Goal: Book appointment/travel/reservation

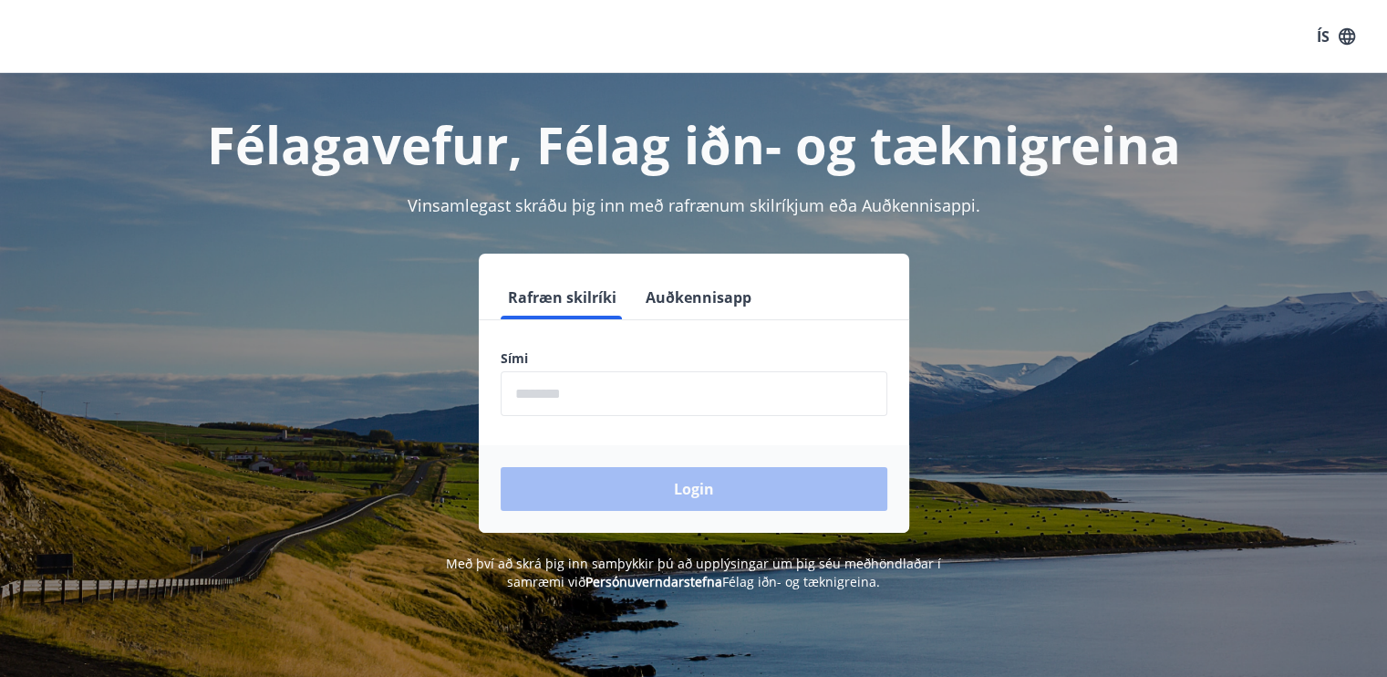
click at [722, 391] on input "phone" at bounding box center [694, 393] width 387 height 45
type input "********"
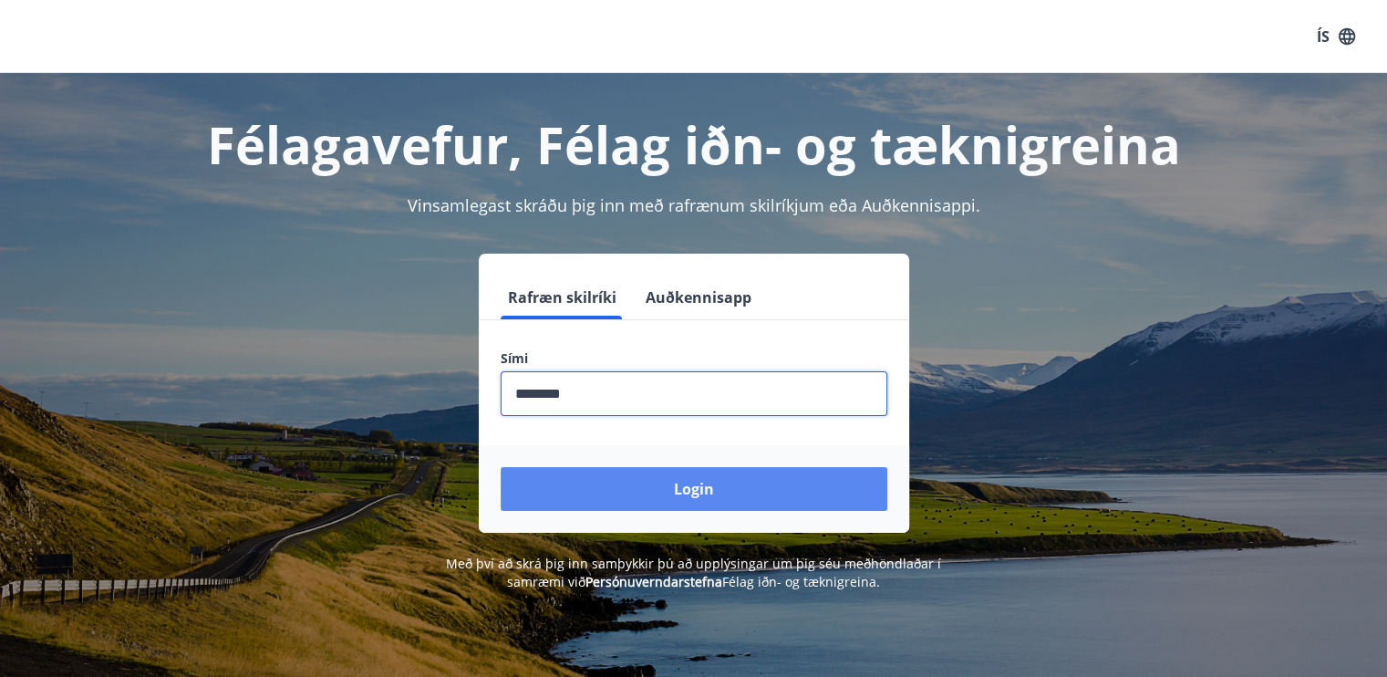
click at [639, 481] on button "Login" at bounding box center [694, 489] width 387 height 44
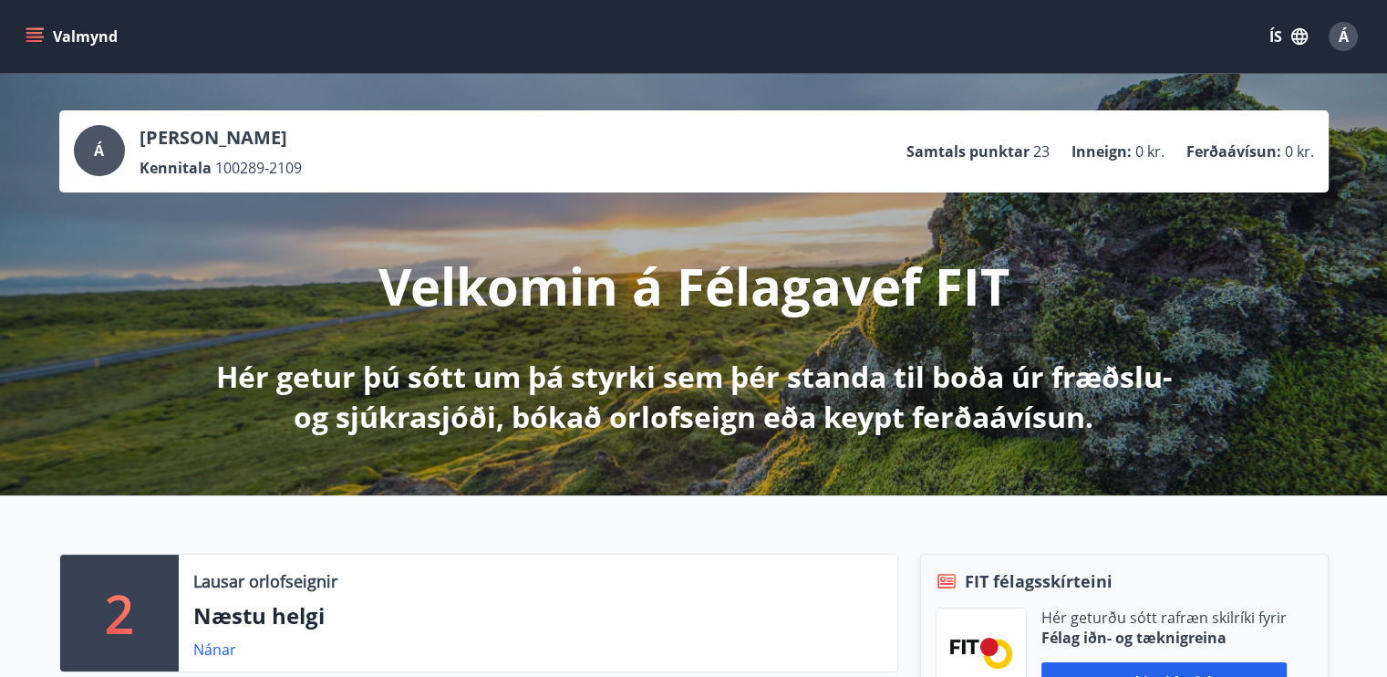
click at [22, 31] on button "Valmynd" at bounding box center [73, 36] width 103 height 33
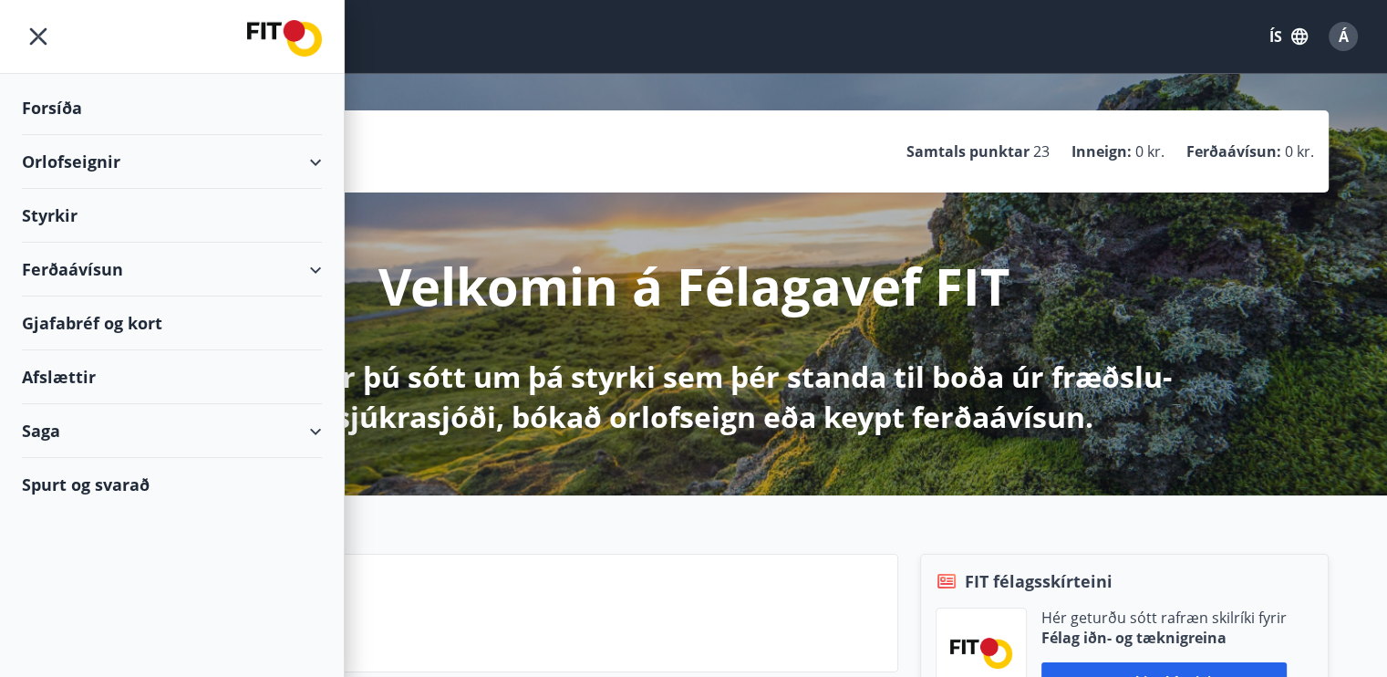
click at [171, 150] on div "Orlofseignir" at bounding box center [172, 162] width 300 height 54
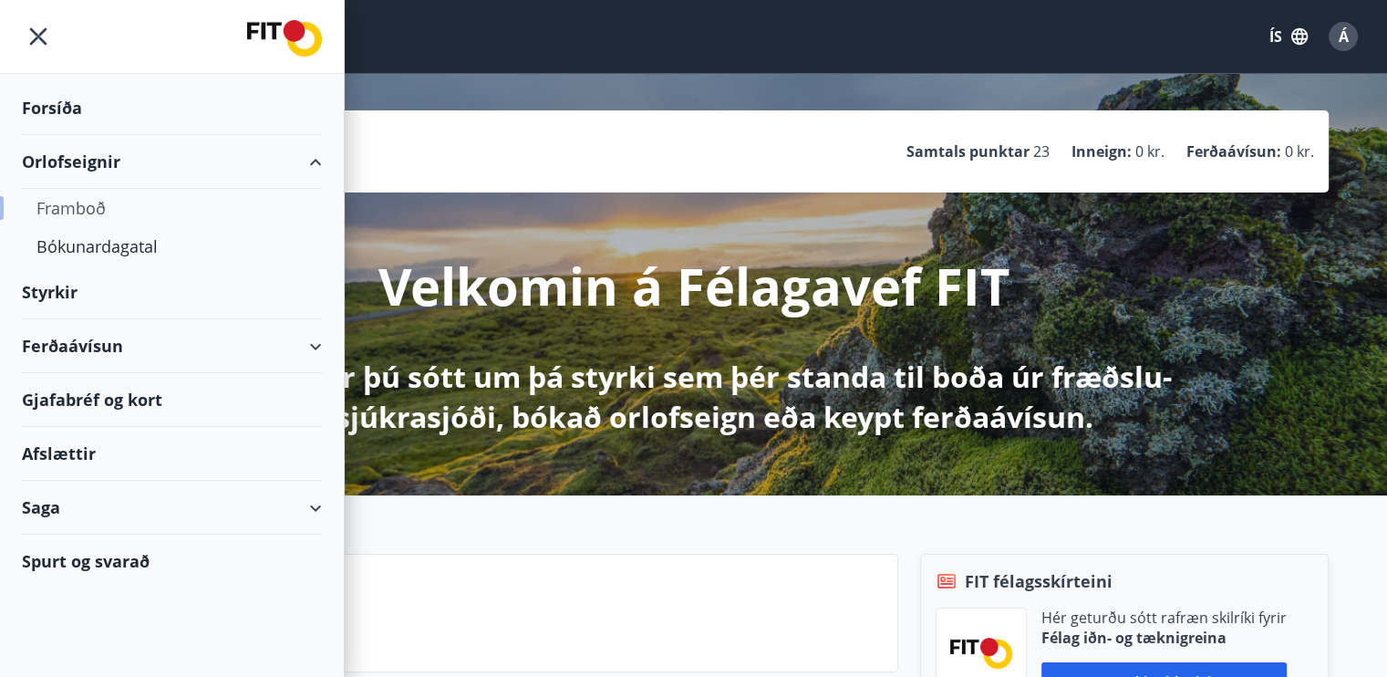
click at [86, 205] on div "Framboð" at bounding box center [171, 208] width 271 height 38
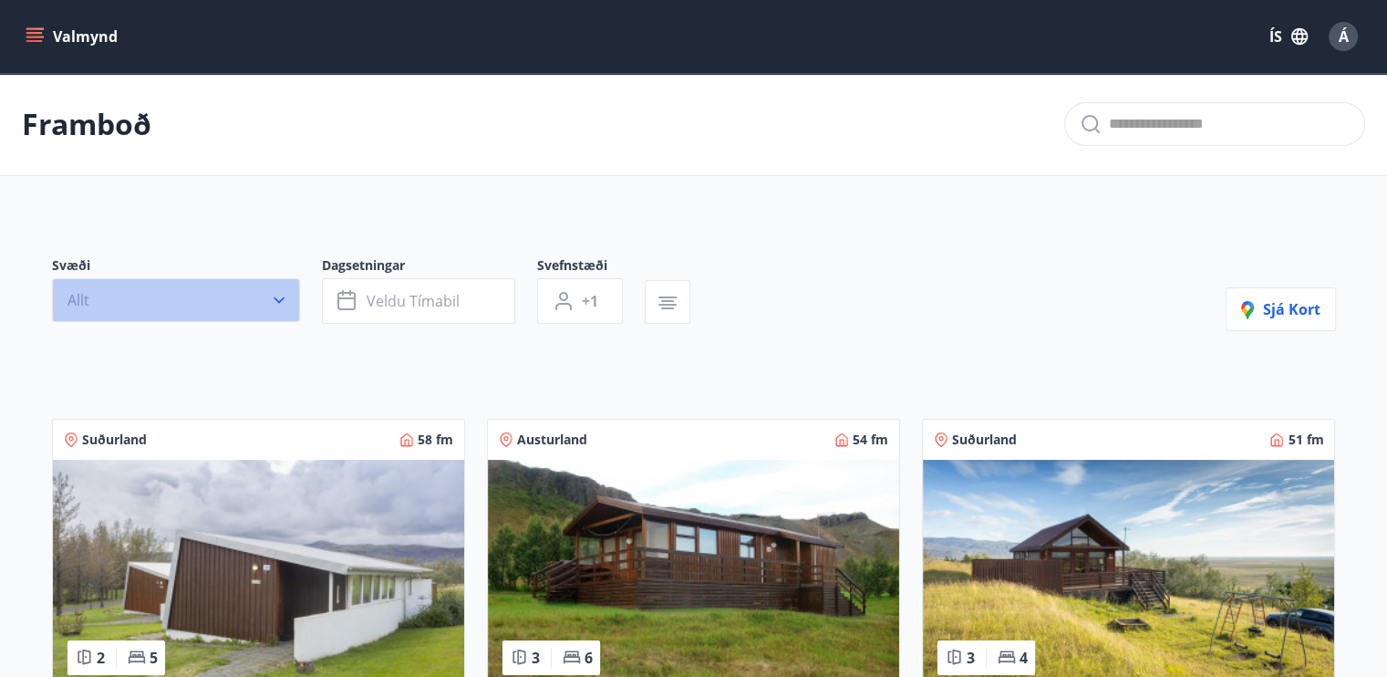
click at [267, 305] on button "Allt" at bounding box center [176, 300] width 248 height 44
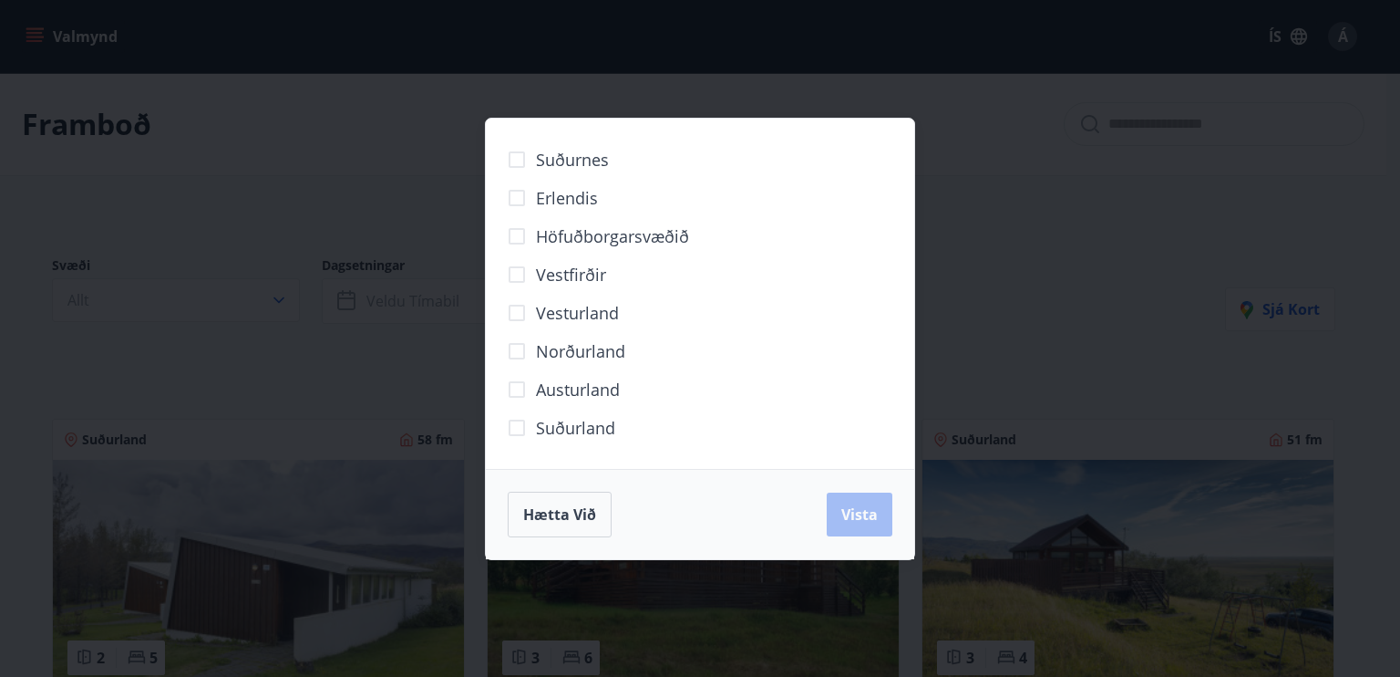
click at [548, 341] on span "Norðurland" at bounding box center [580, 351] width 89 height 24
click at [846, 505] on span "Vista" at bounding box center [860, 514] width 36 height 20
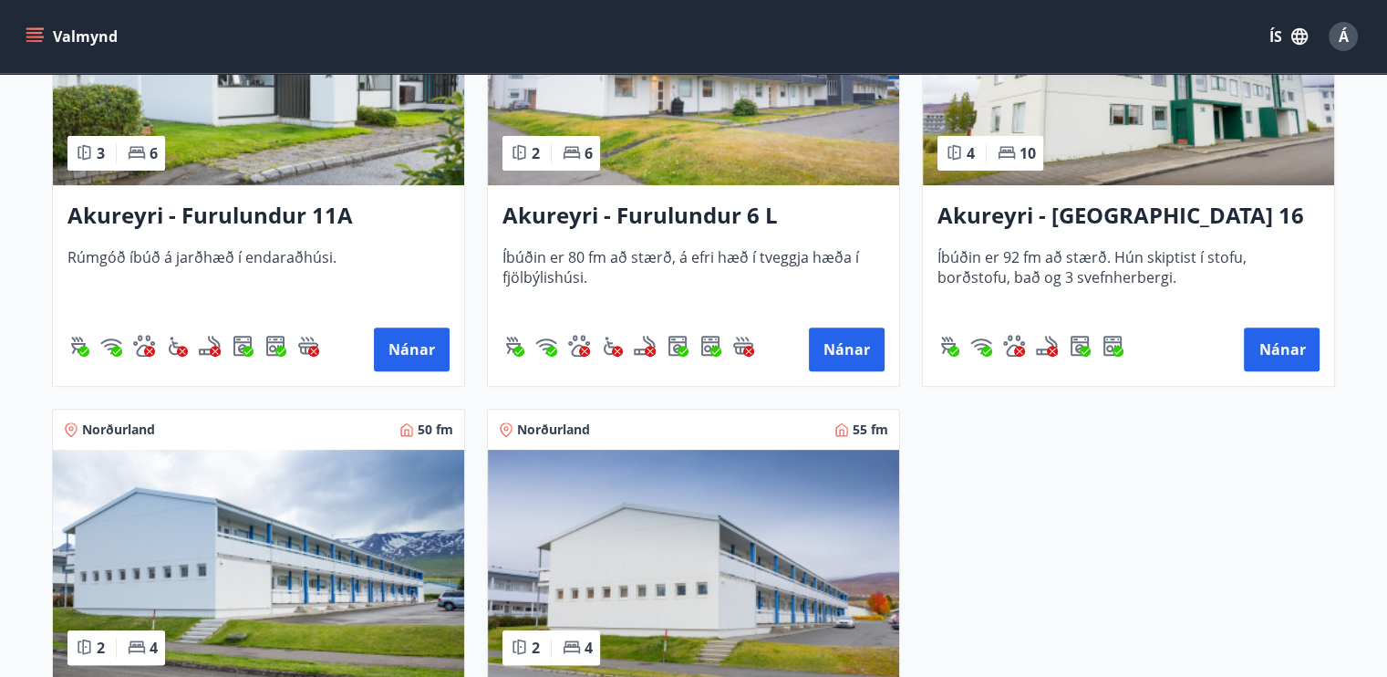
scroll to position [445, 0]
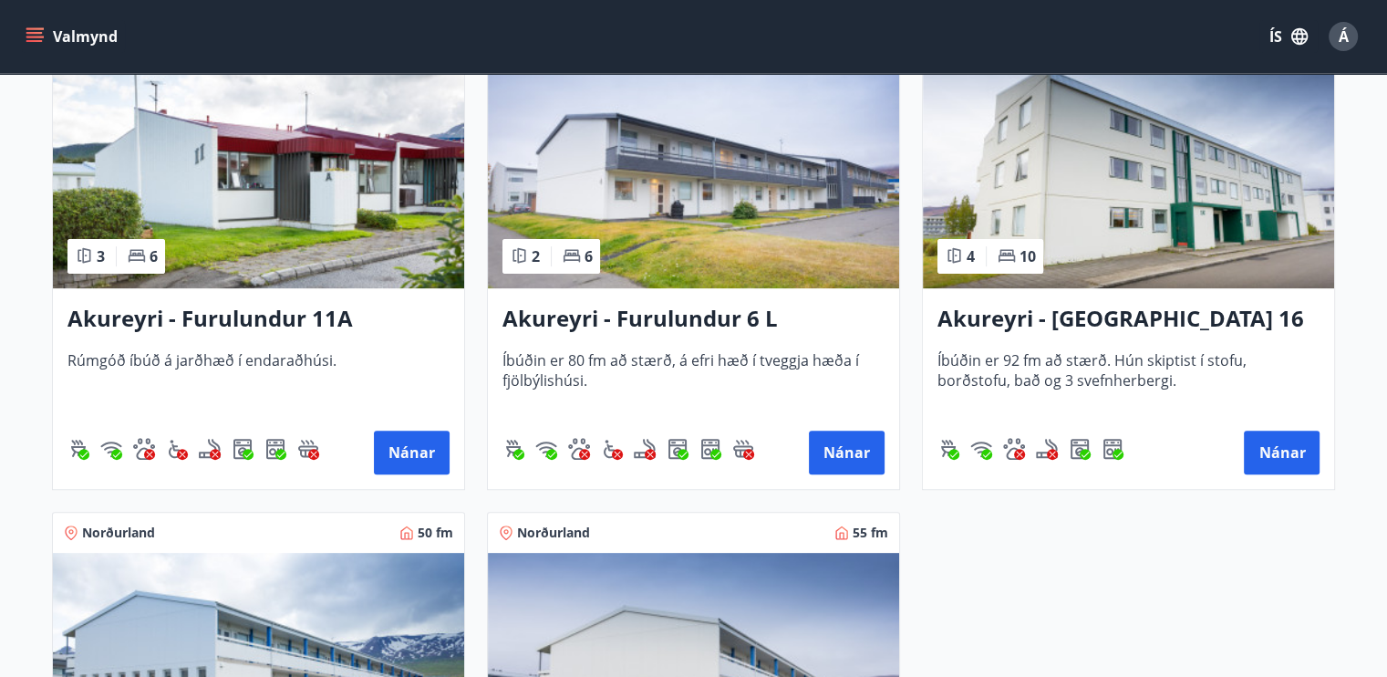
click at [847, 278] on img at bounding box center [693, 173] width 411 height 230
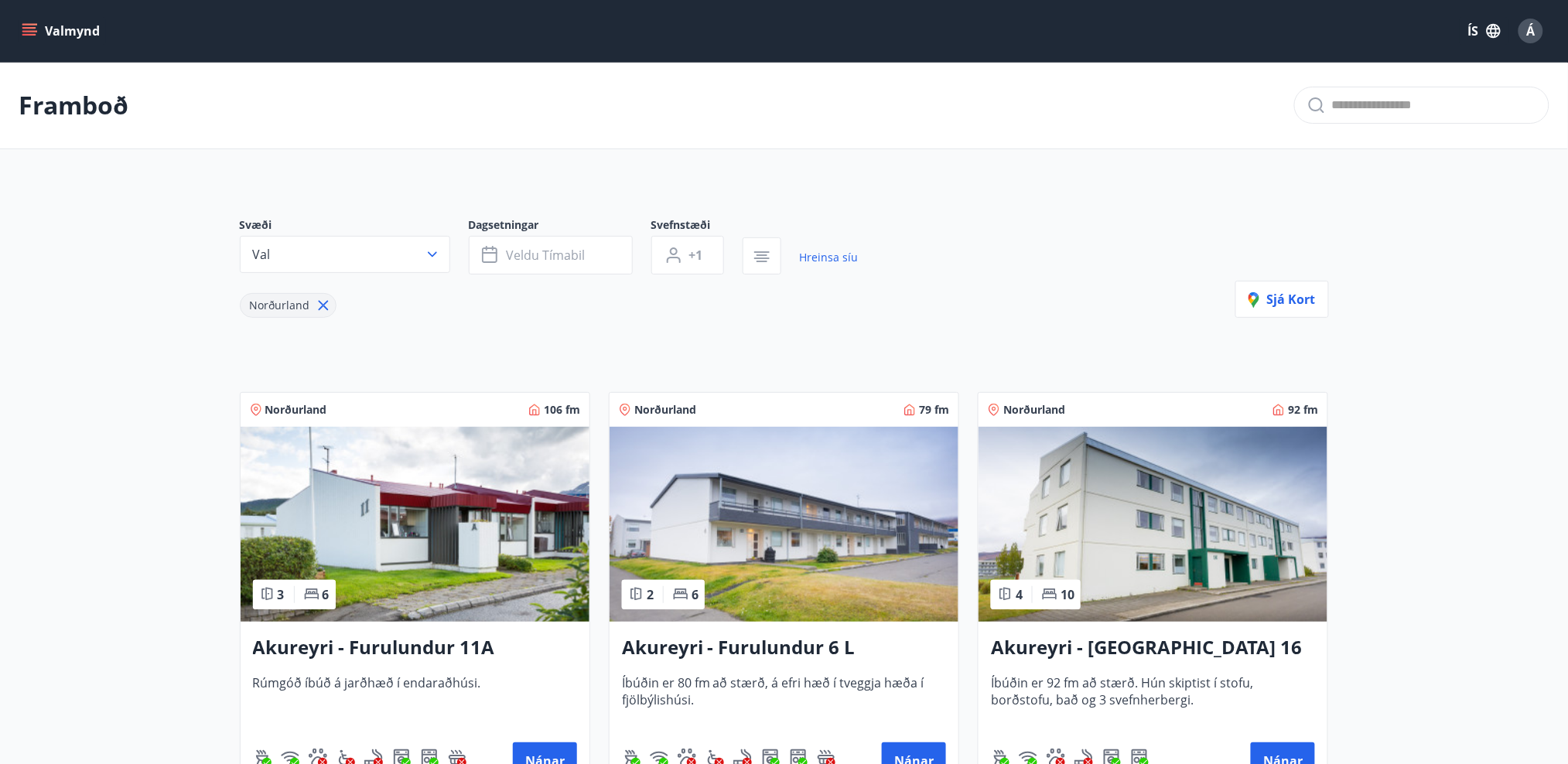
drag, startPoint x: 1176, startPoint y: 5, endPoint x: 144, endPoint y: 388, distance: 1100.8
click at [145, 389] on main "Framboð Svæði Val Dagsetningar Veldu tímabil Svefnstæði +1 Hreinsa síu Norðurla…" at bounding box center [784, 643] width 1568 height 1162
click at [443, 243] on button "Val" at bounding box center [345, 254] width 210 height 37
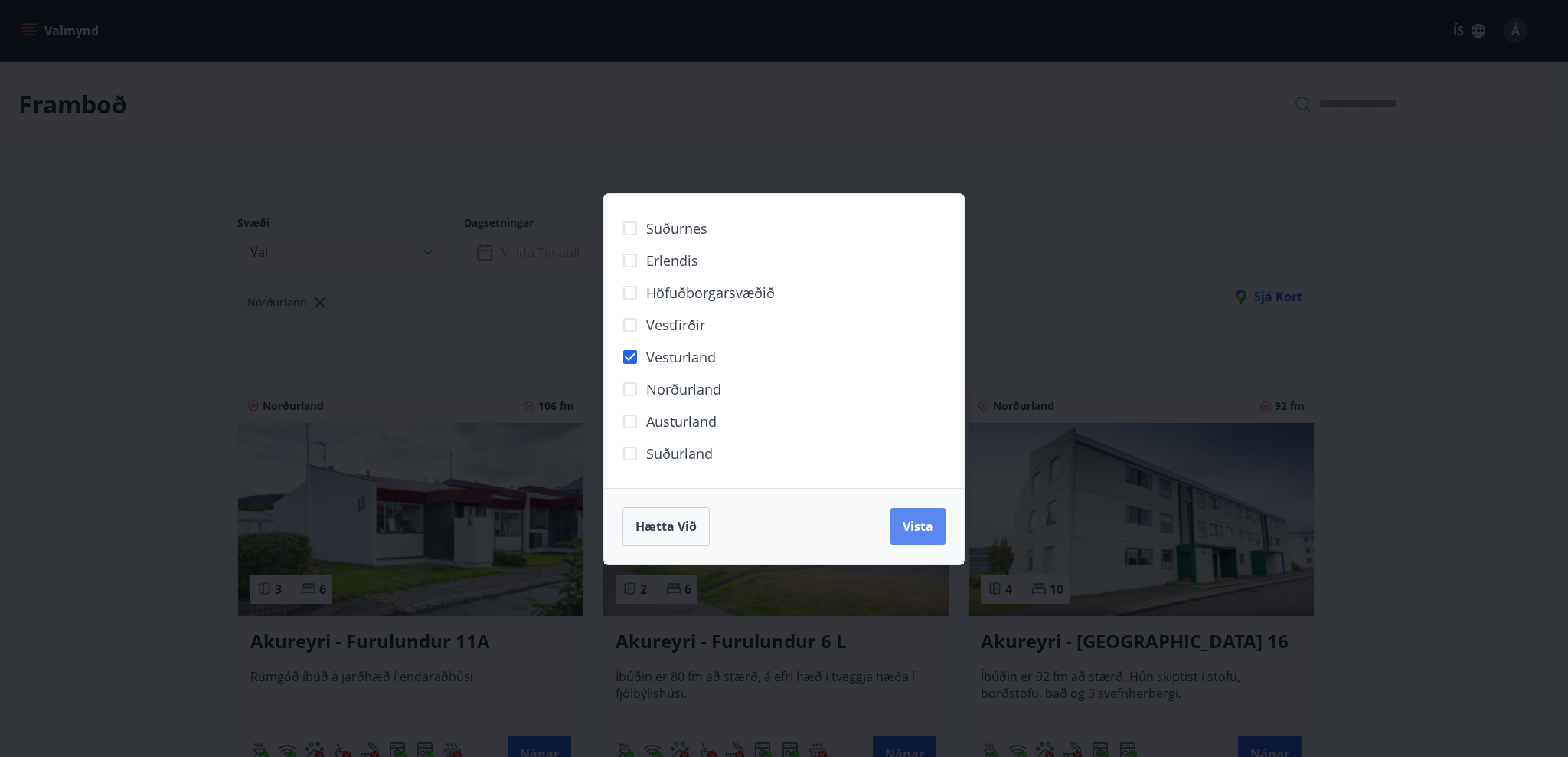
click at [936, 524] on button "Vista" at bounding box center [918, 527] width 55 height 37
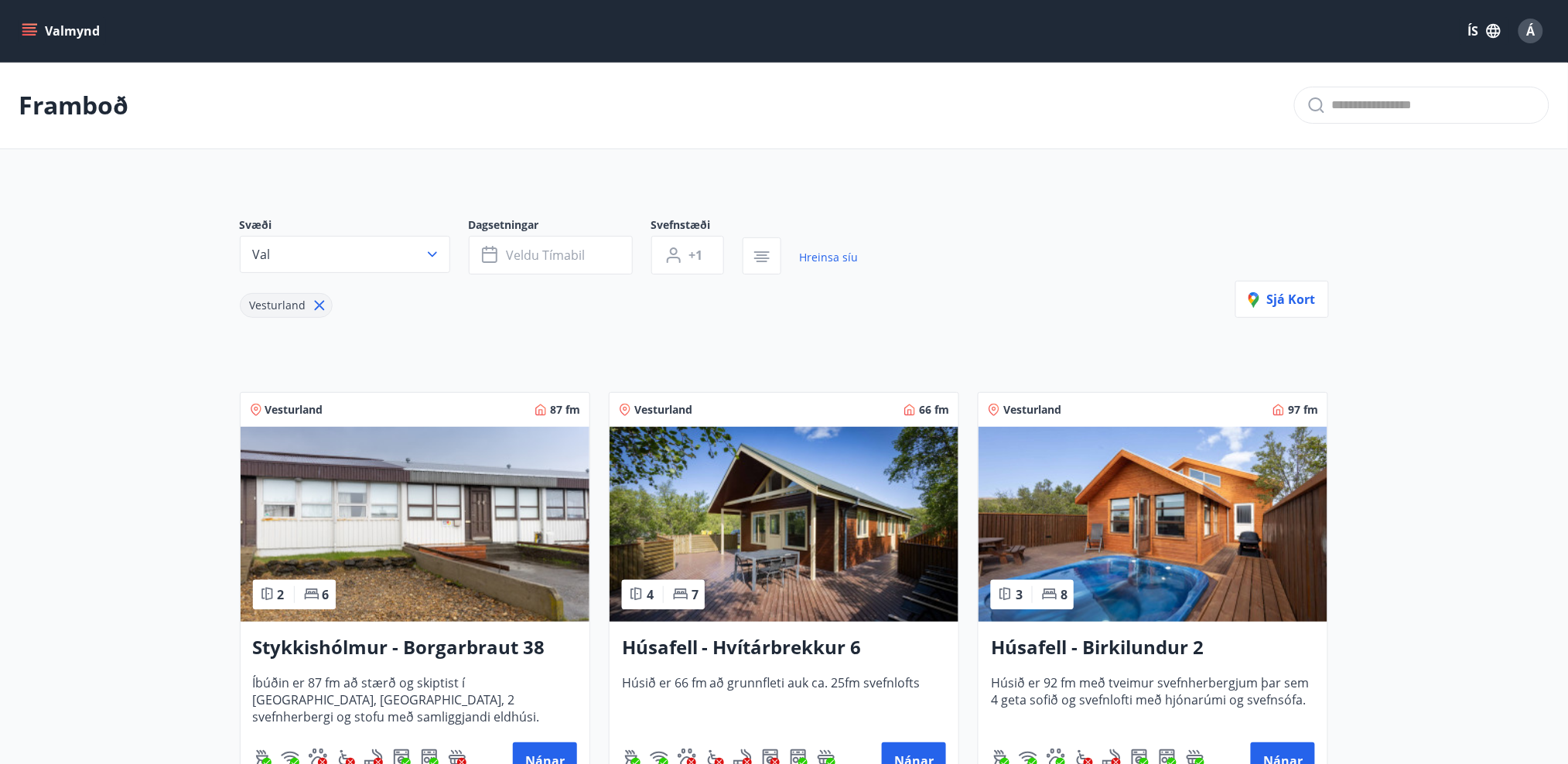
click at [451, 250] on div "Svæði Val" at bounding box center [355, 245] width 229 height 57
click at [440, 248] on icon "button" at bounding box center [433, 254] width 15 height 15
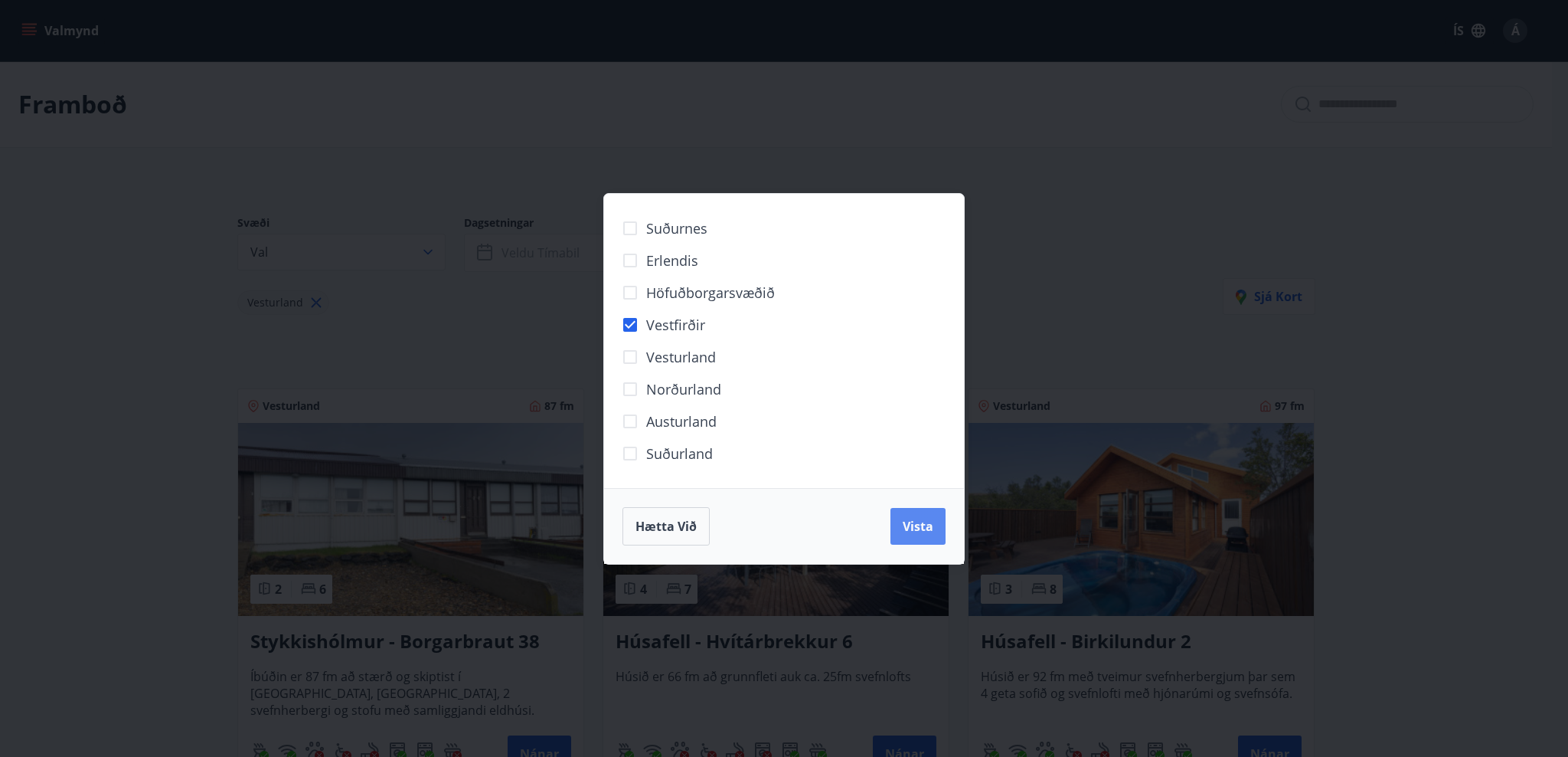
click at [920, 509] on button "Vista" at bounding box center [918, 527] width 55 height 37
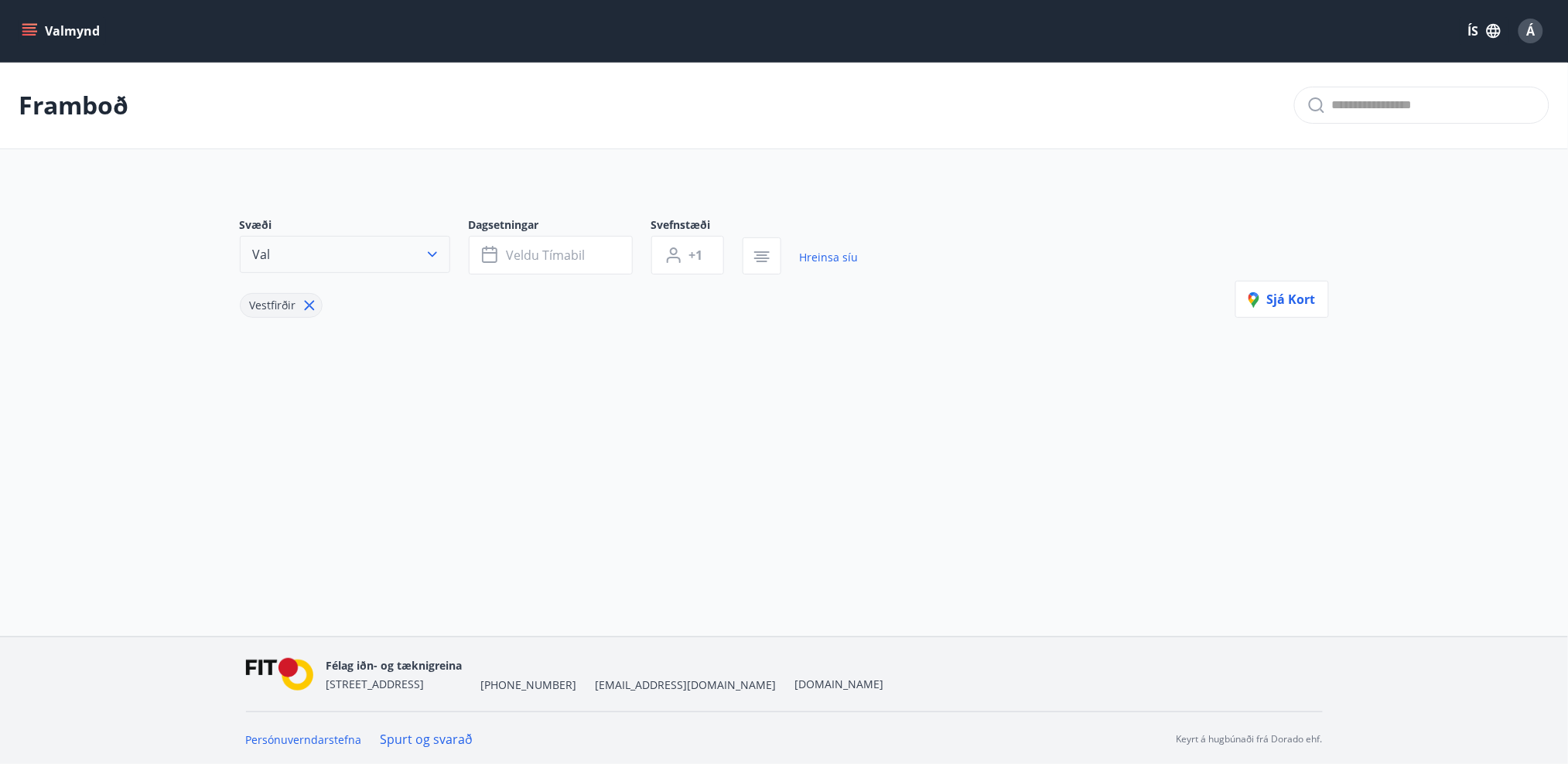
click at [438, 255] on icon "button" at bounding box center [433, 254] width 15 height 15
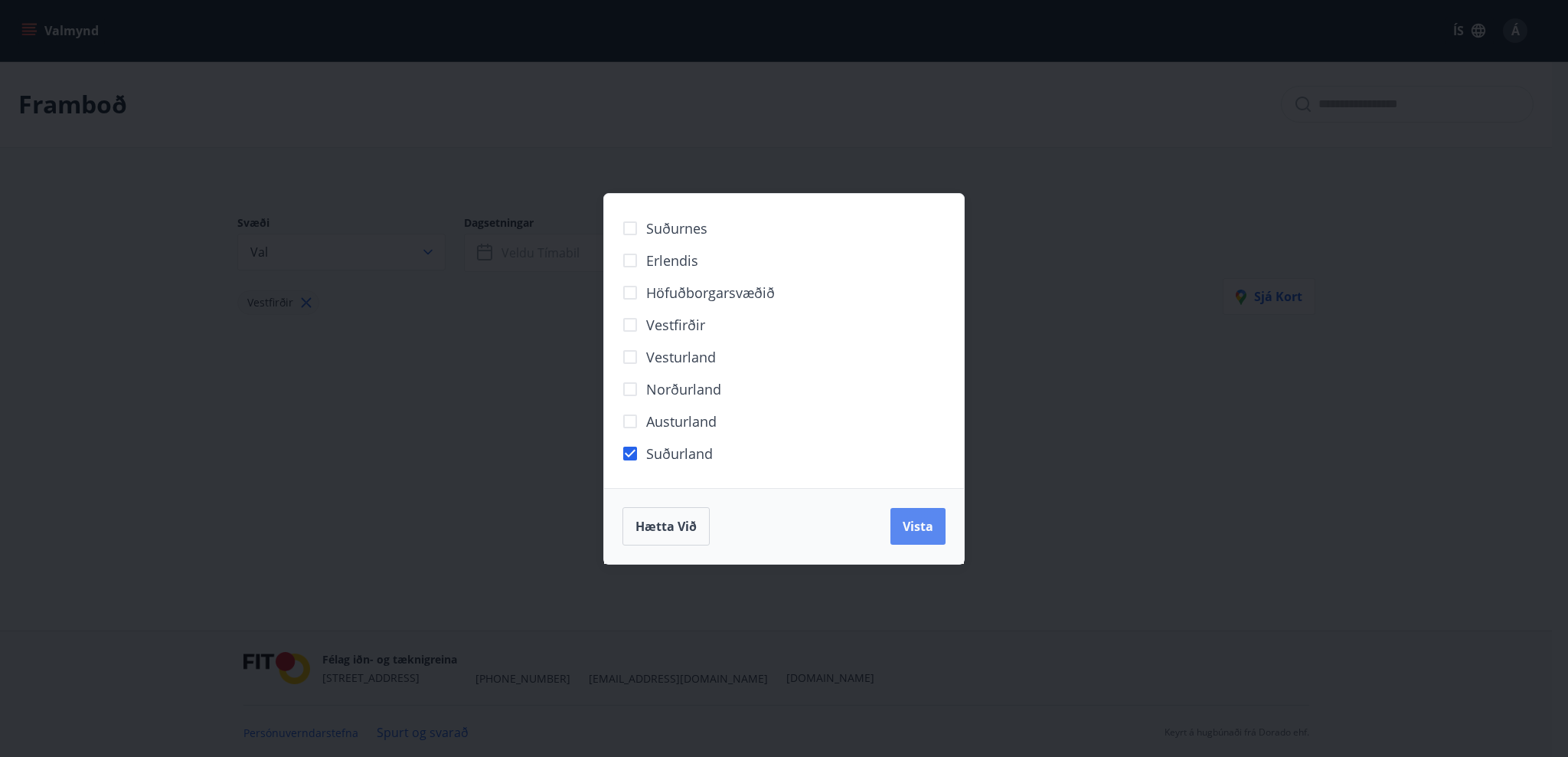
click at [927, 528] on span "Vista" at bounding box center [918, 526] width 30 height 17
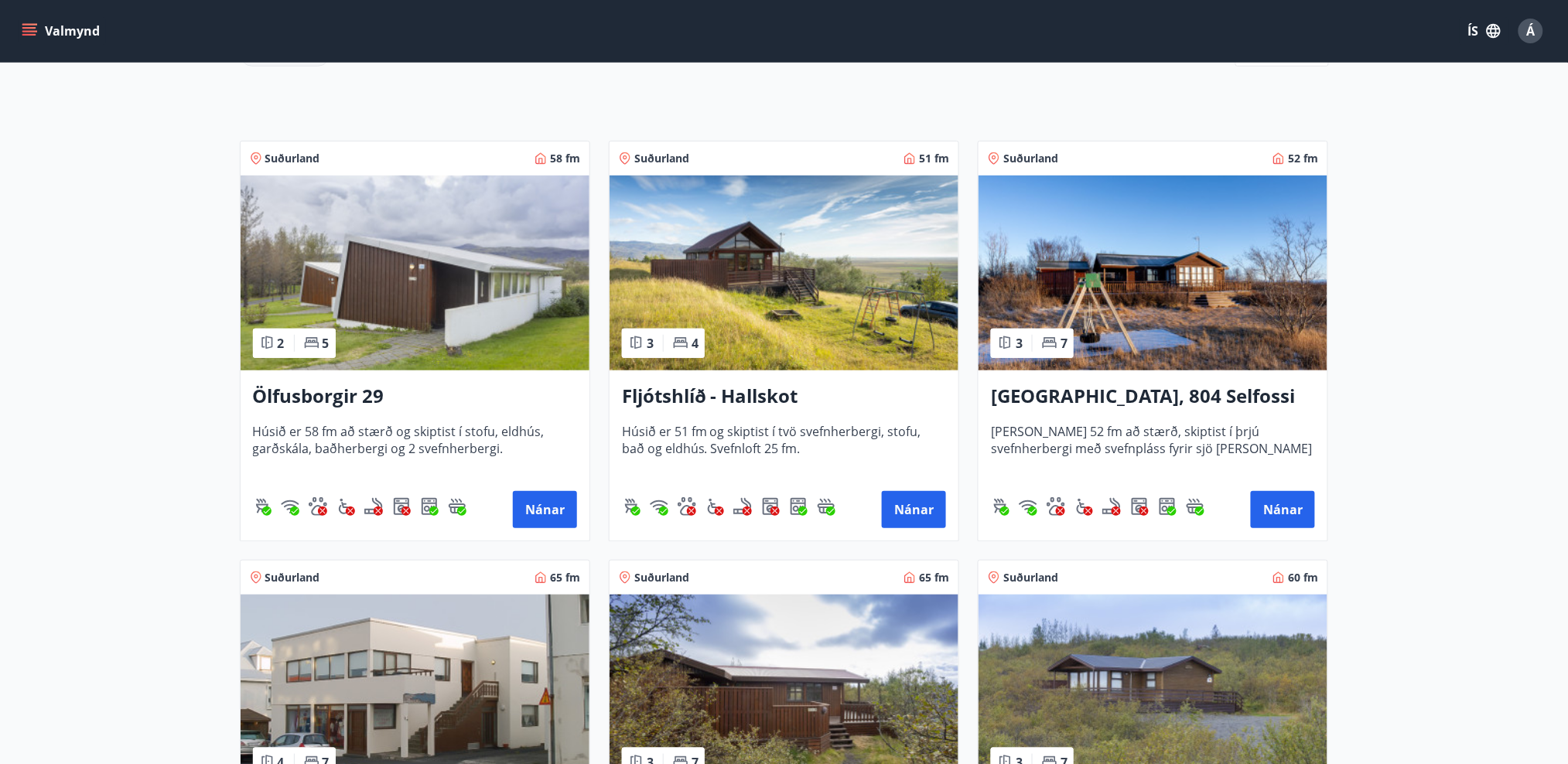
scroll to position [103, 0]
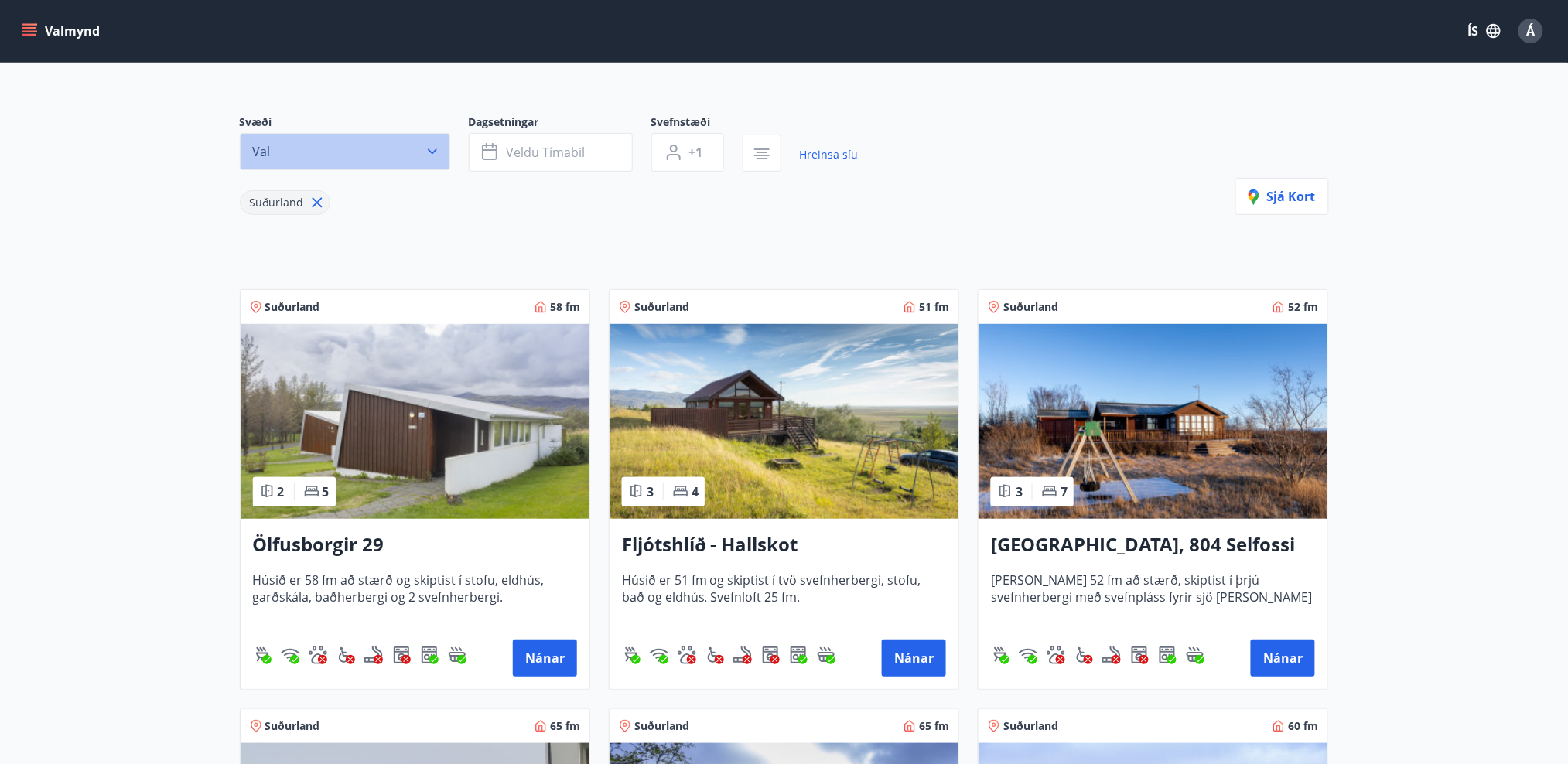
click at [427, 152] on icon "button" at bounding box center [433, 152] width 15 height 15
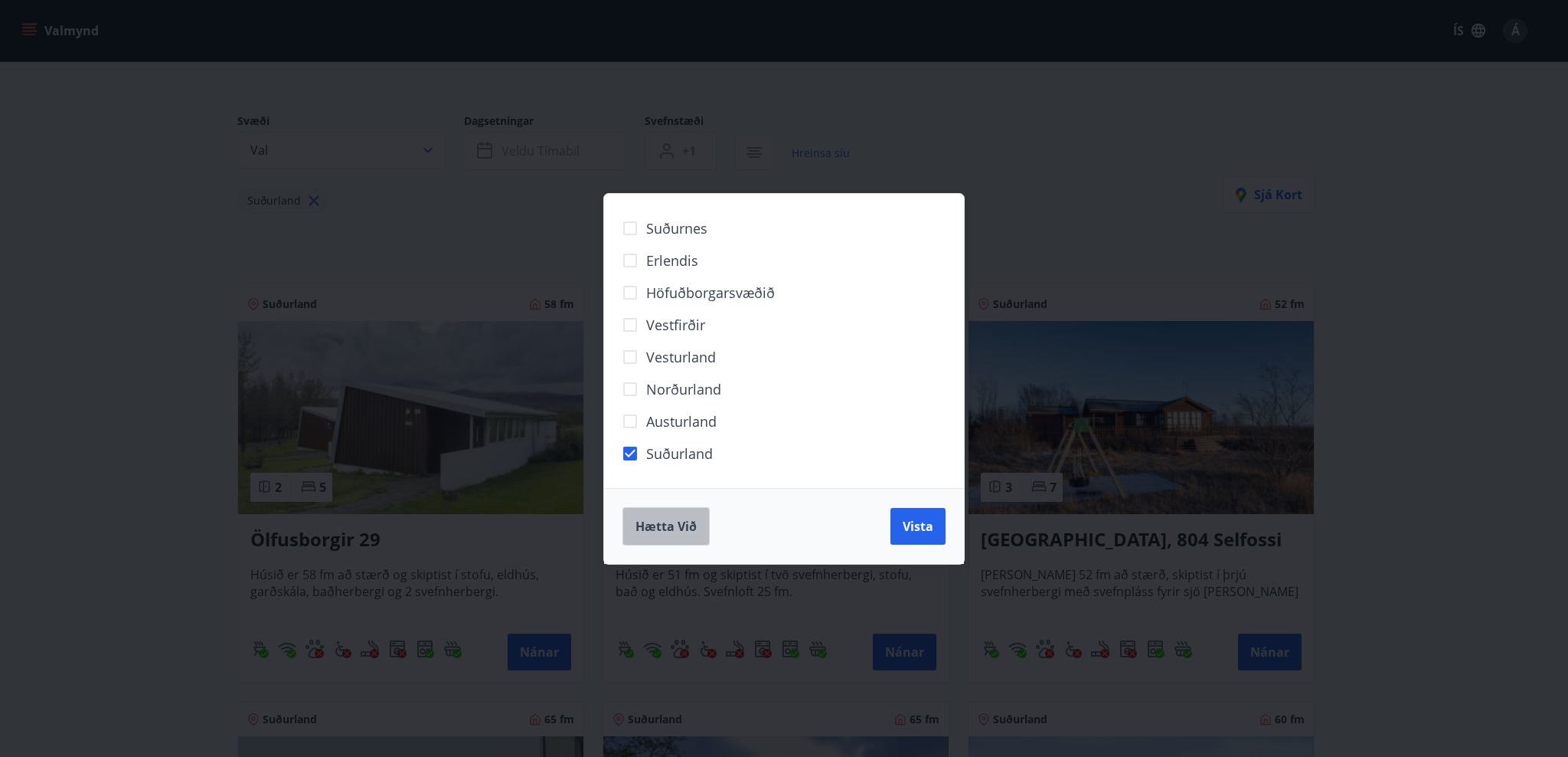
click at [663, 532] on span "Hætta við" at bounding box center [666, 526] width 61 height 17
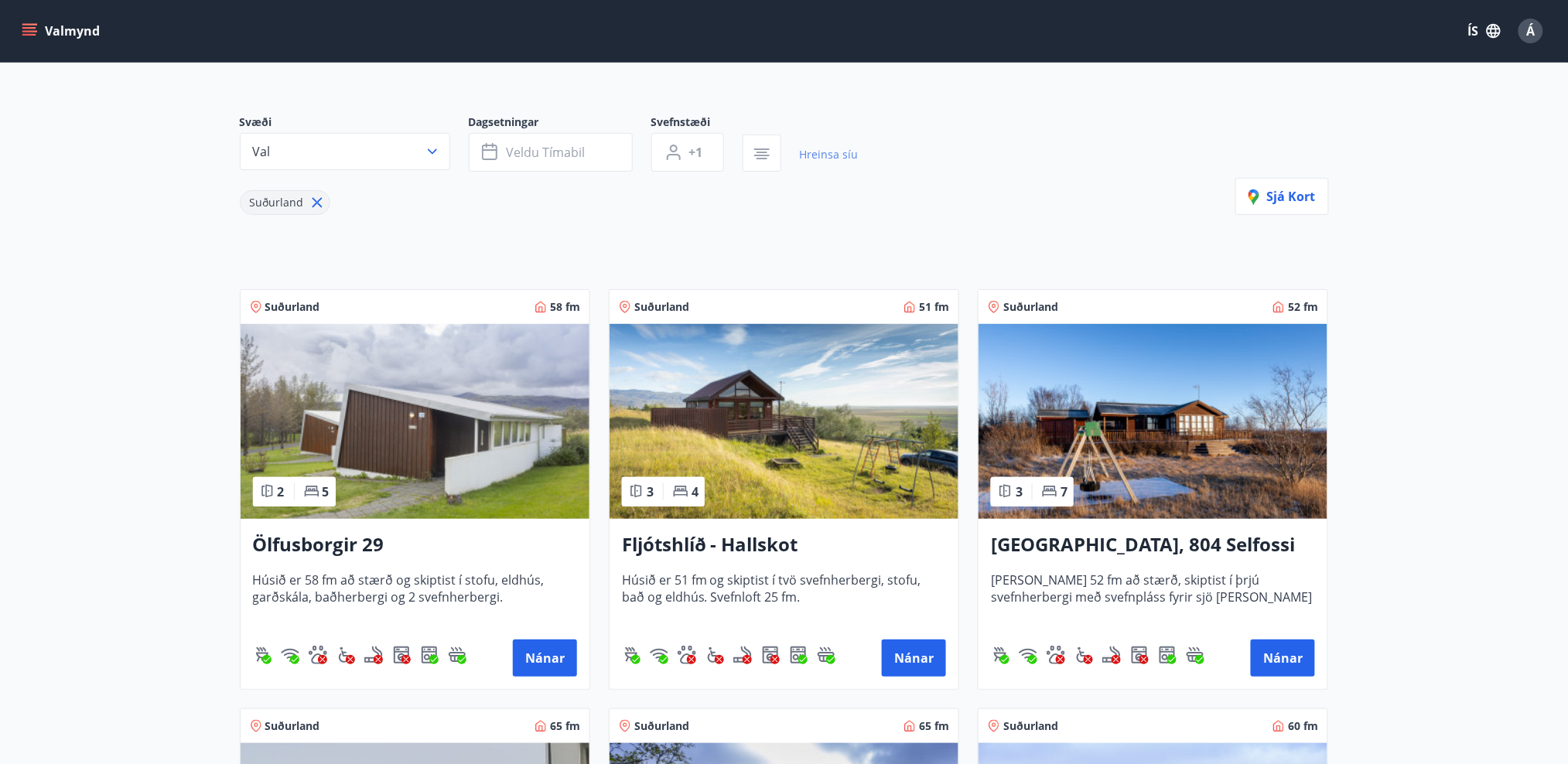
click at [820, 158] on link "Hreinsa síu" at bounding box center [829, 154] width 59 height 34
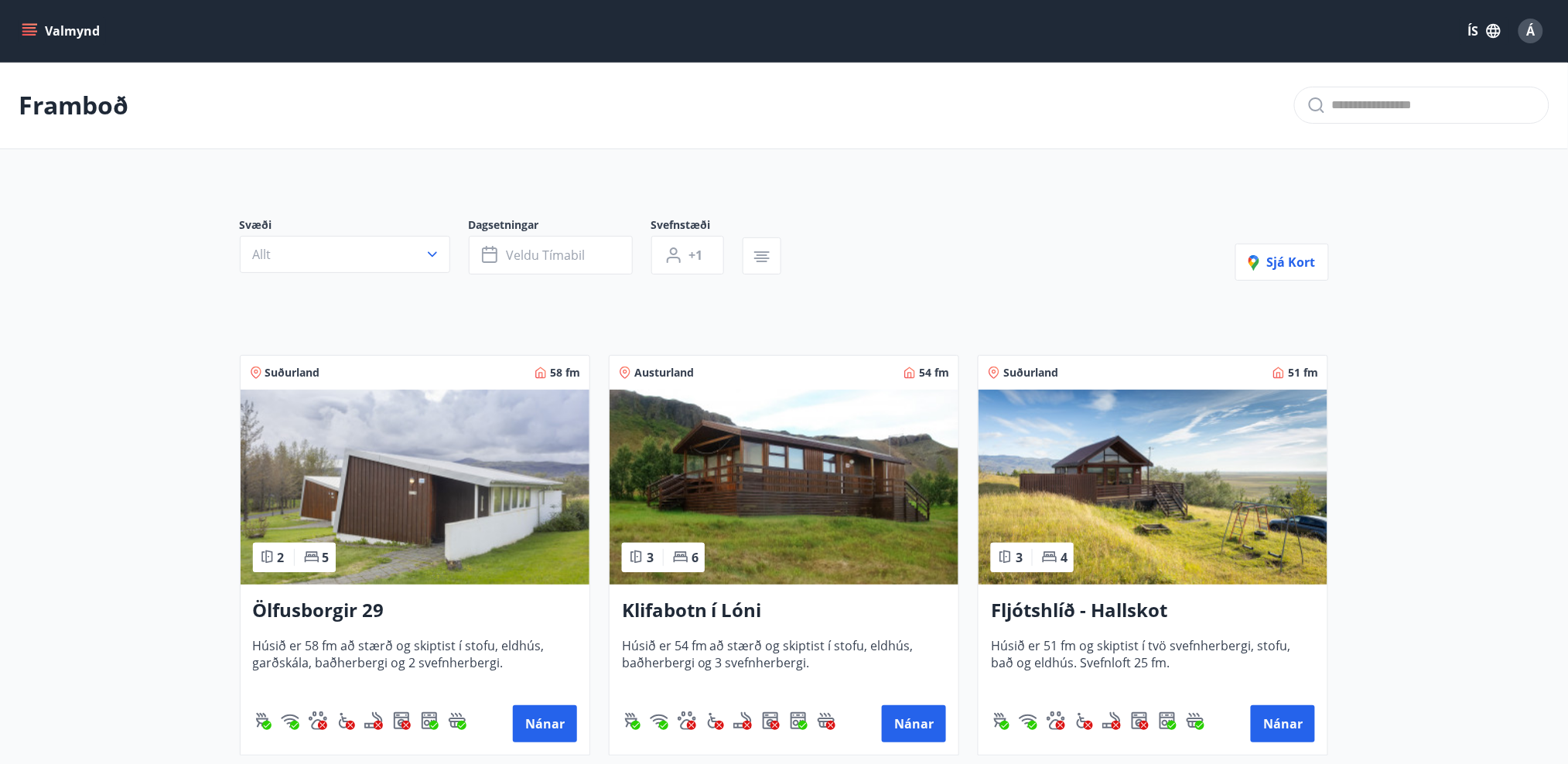
click at [30, 41] on button "Valmynd" at bounding box center [62, 31] width 87 height 28
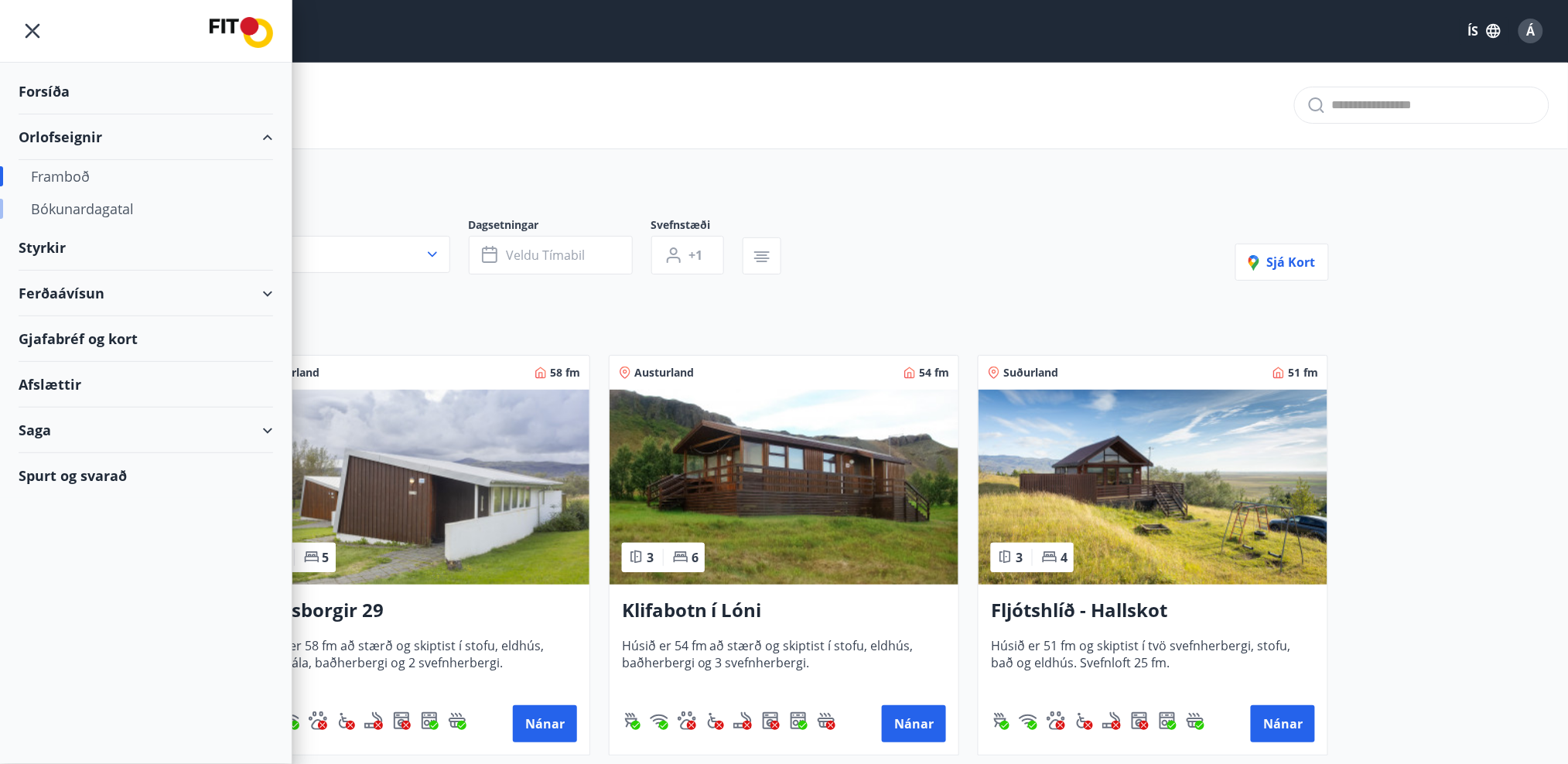
click at [119, 206] on div "Bókunardagatal" at bounding box center [145, 209] width 230 height 32
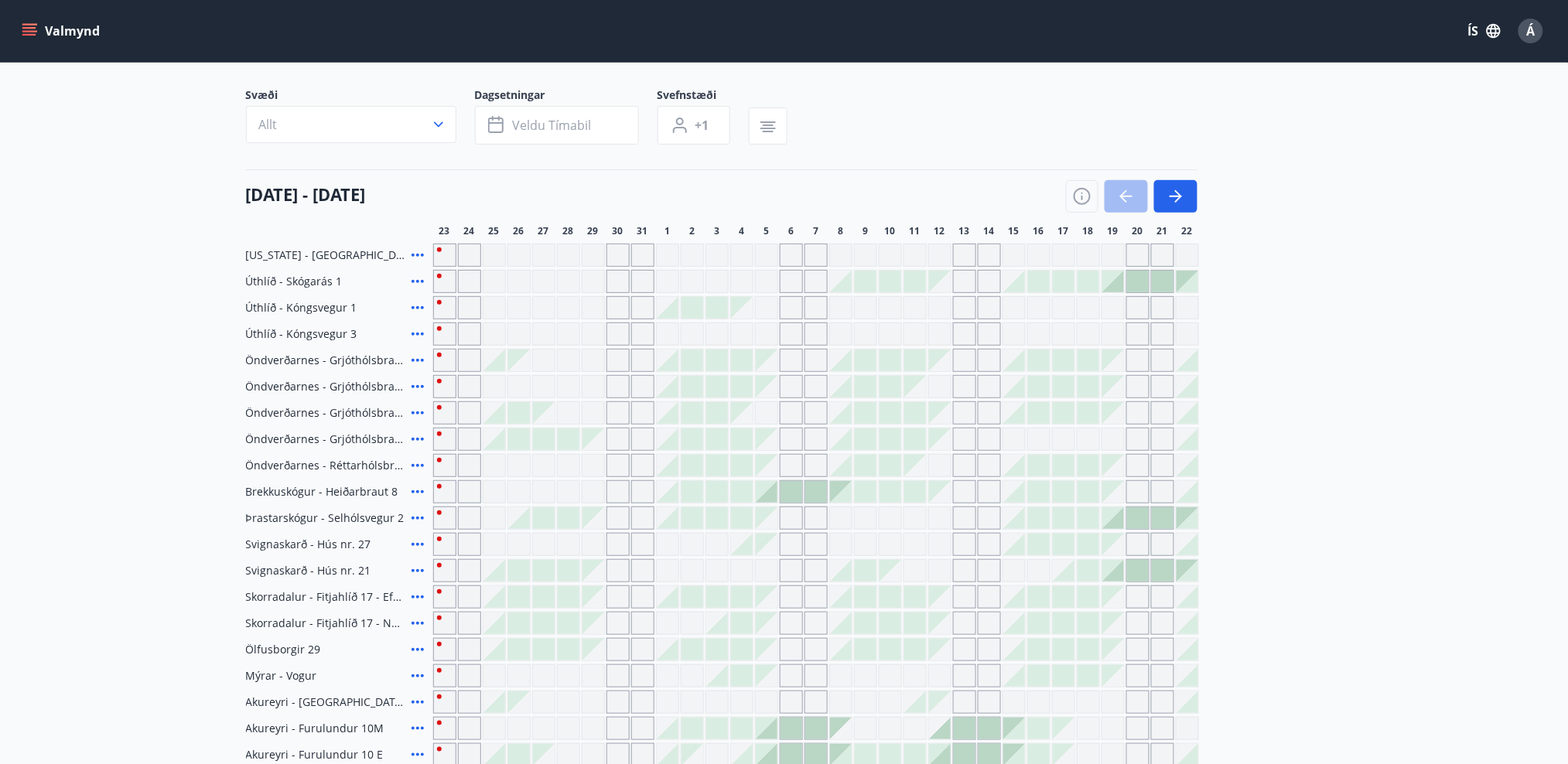
scroll to position [103, 0]
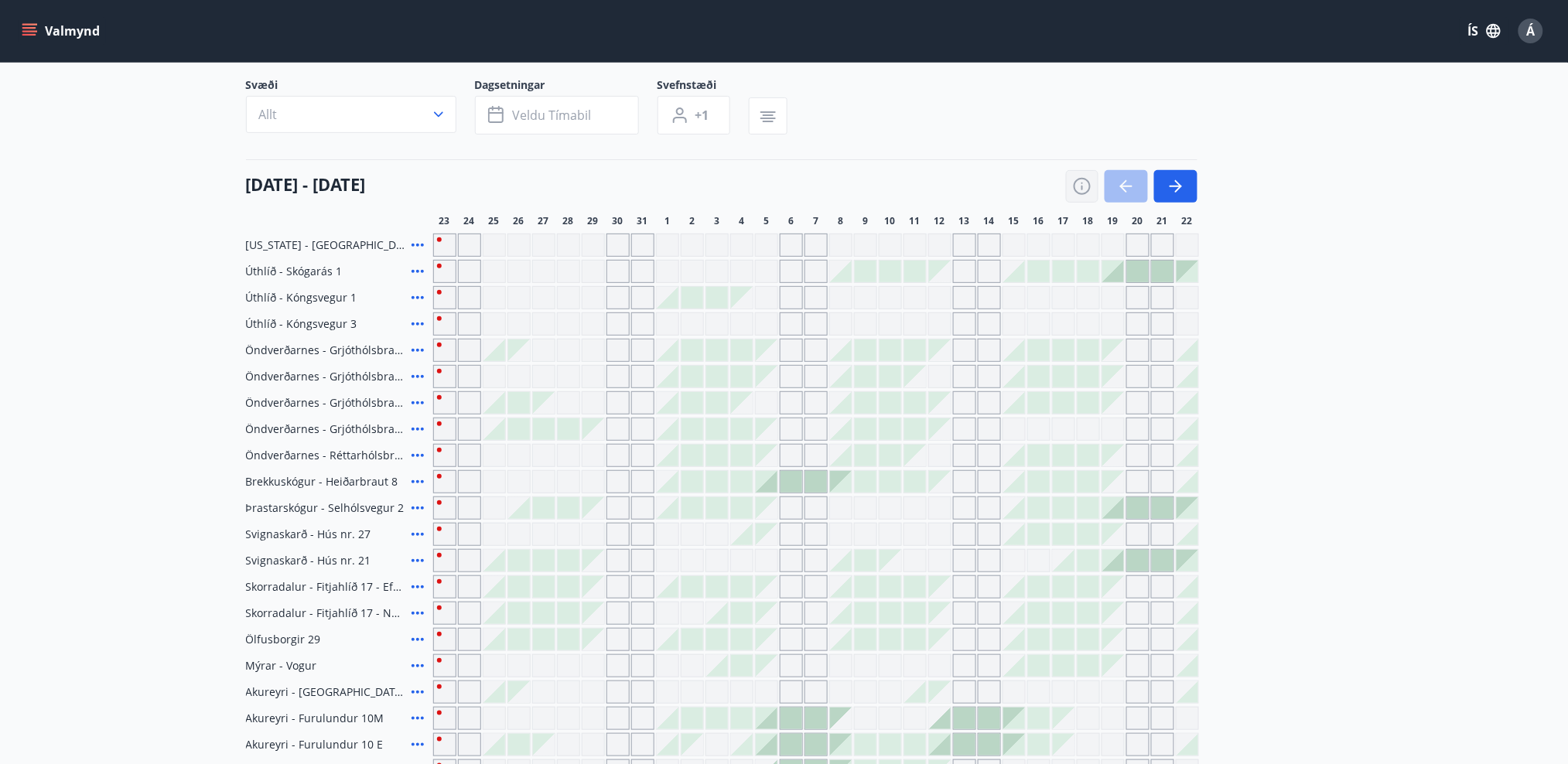
click at [1084, 187] on icon "button" at bounding box center [1083, 187] width 19 height 19
click at [1081, 192] on div "Skýringar á dagsetningum Upptekið Dagleiga Fast tímabil Opnar umsóknir Umsókn í…" at bounding box center [784, 382] width 1568 height 764
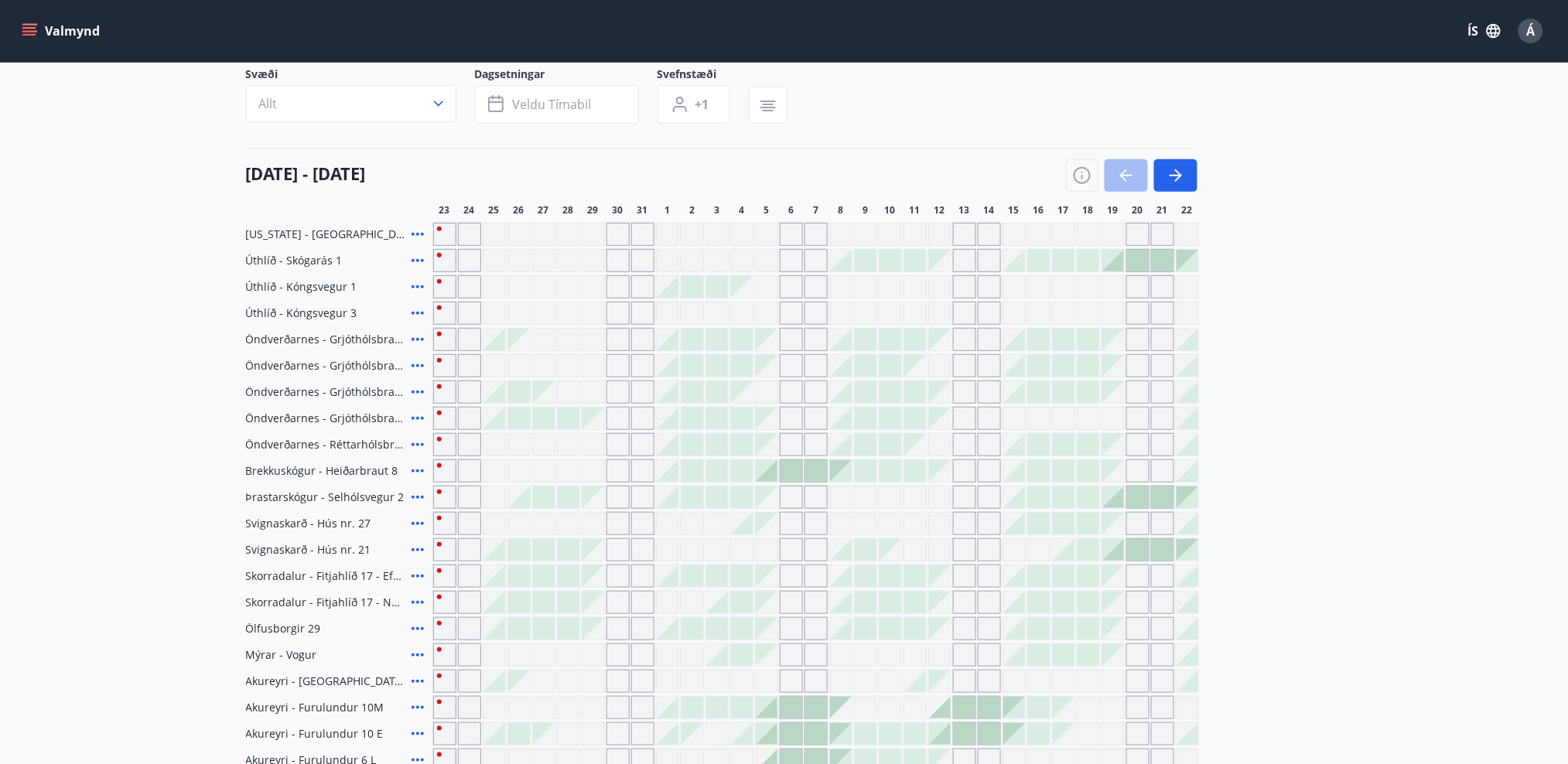
scroll to position [0, 0]
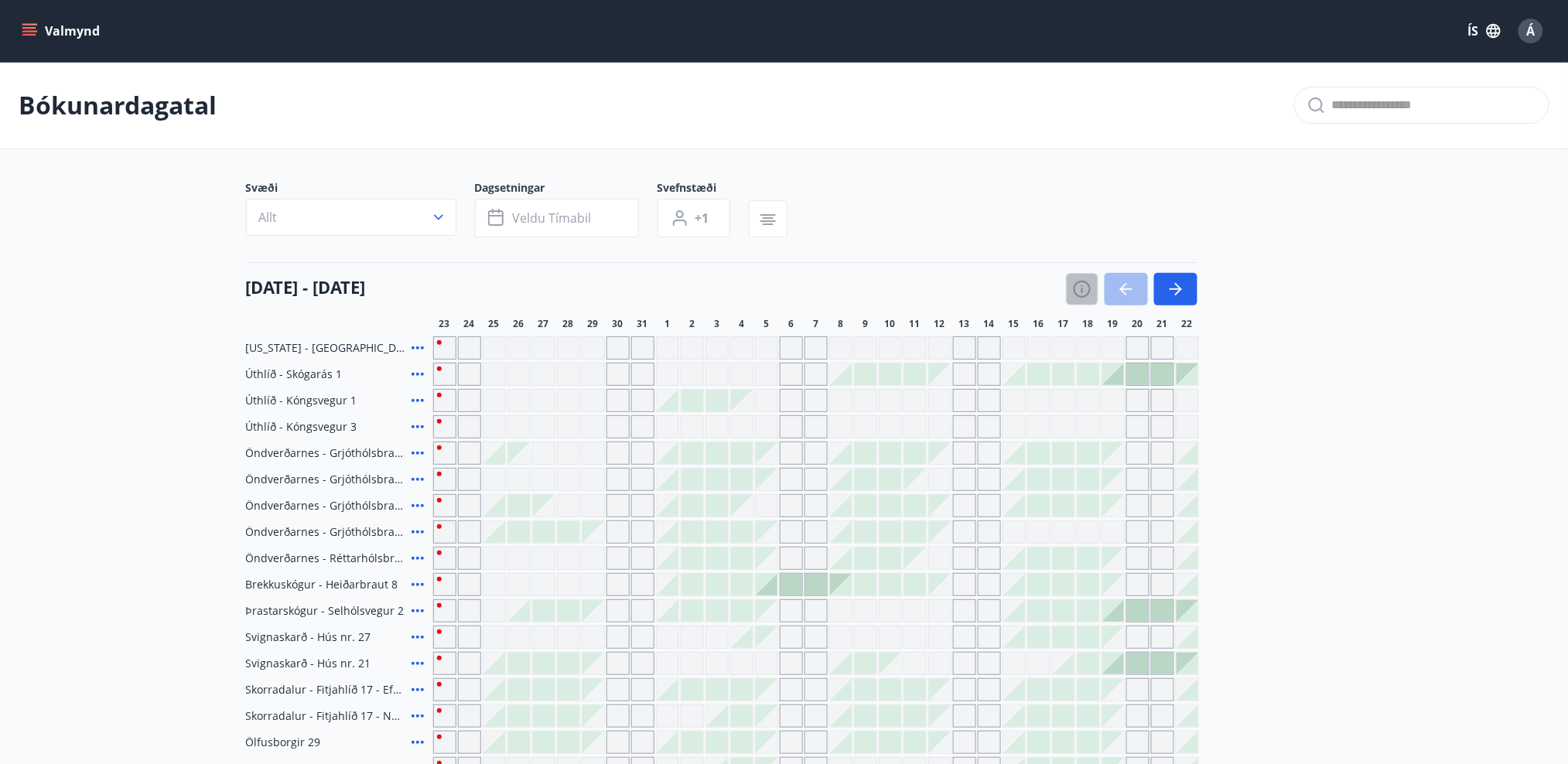
click at [1084, 285] on icon "button" at bounding box center [1083, 289] width 19 height 19
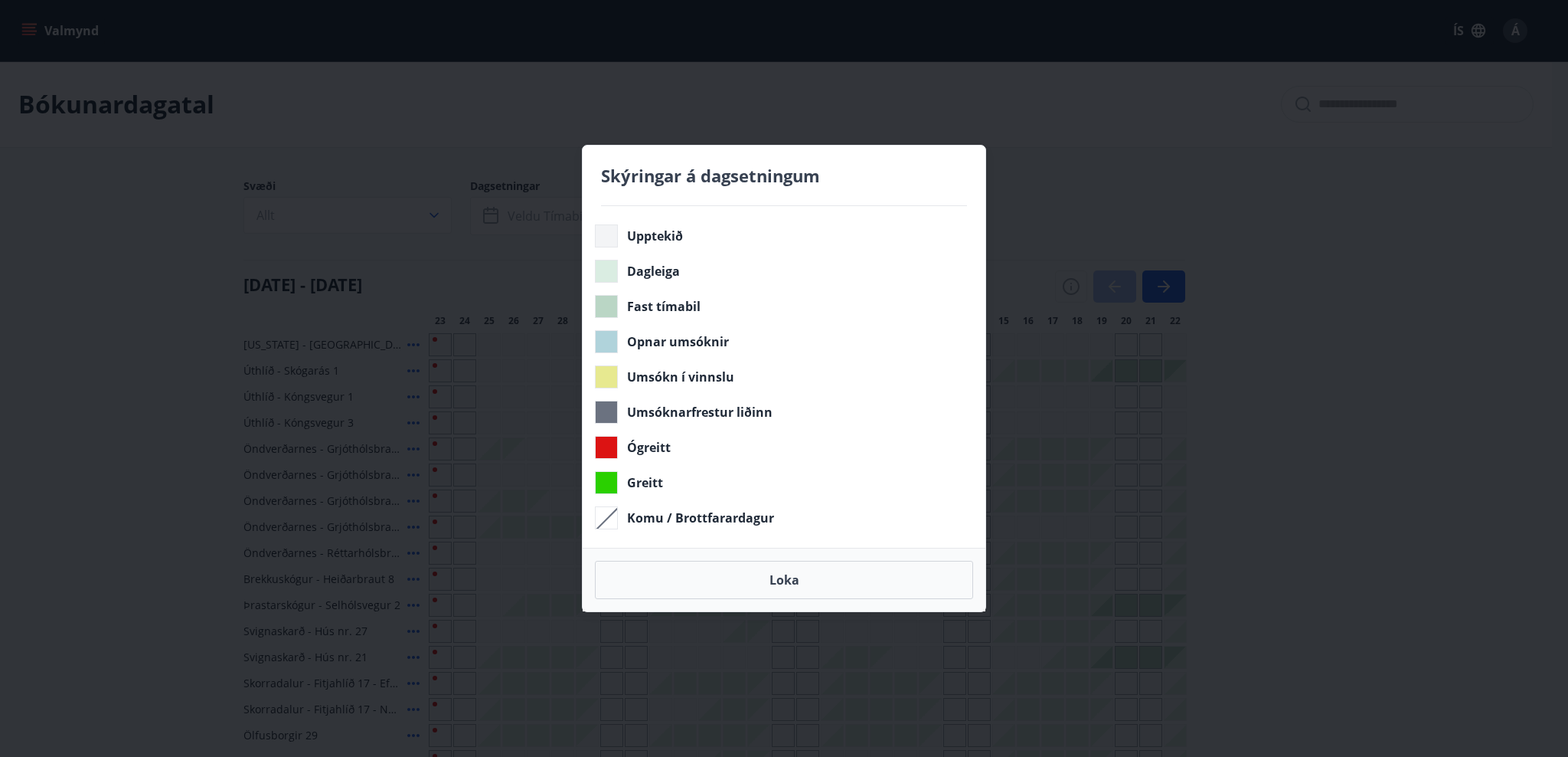
drag, startPoint x: 674, startPoint y: 251, endPoint x: 688, endPoint y: 283, distance: 34.9
click at [671, 265] on div "Upptekið Dagleiga Fast tímabil Opnar umsóknir Umsókn í vinnslu Umsóknarfrestur …" at bounding box center [784, 376] width 403 height 342
click at [816, 568] on button "Loka" at bounding box center [784, 580] width 378 height 39
click at [822, 568] on button "Loka" at bounding box center [784, 580] width 378 height 39
click at [1176, 326] on div "Skýringar á dagsetningum Upptekið Dagleiga Fast tímabil Opnar umsóknir Umsókn í…" at bounding box center [784, 378] width 1568 height 757
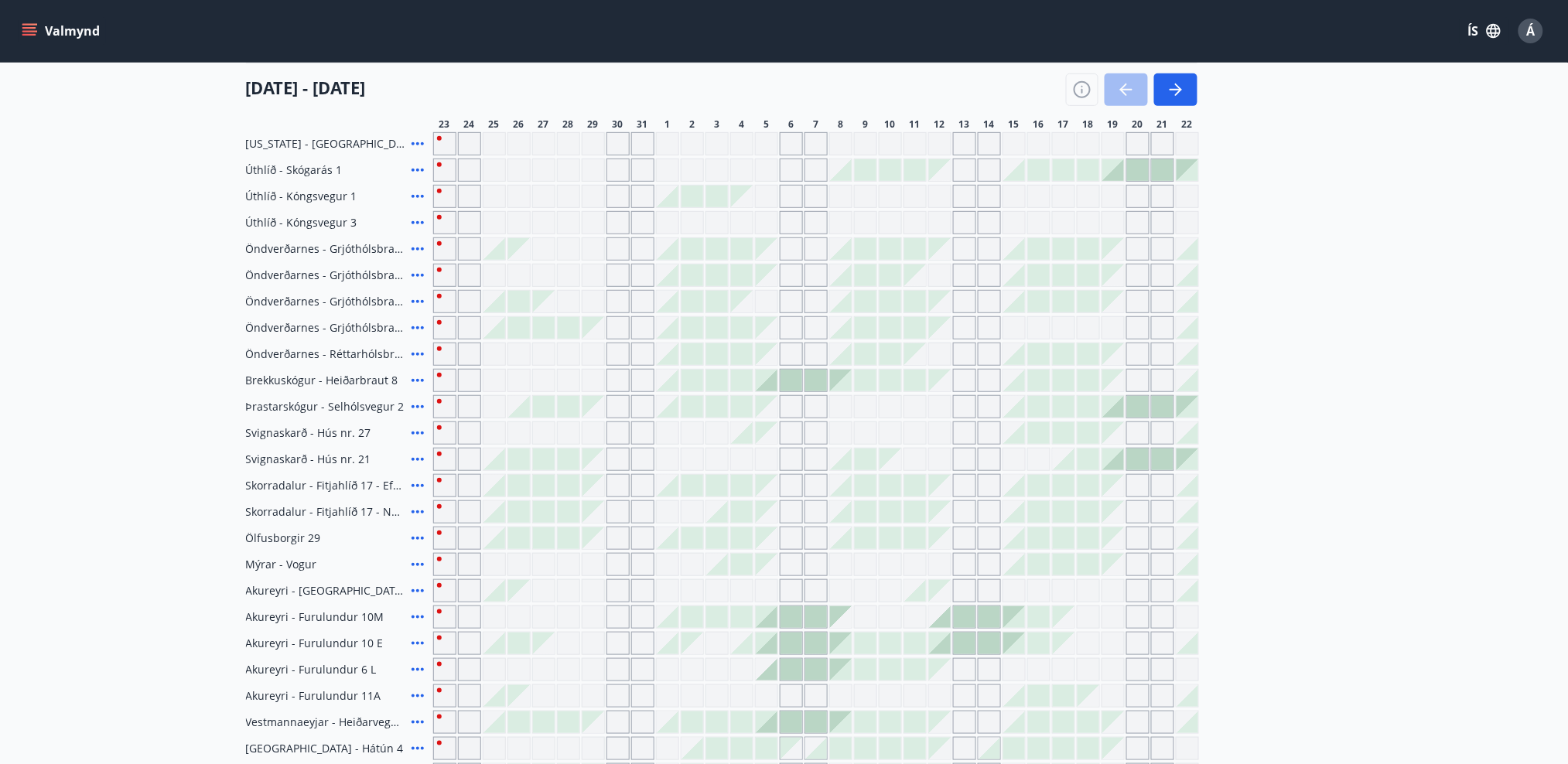
scroll to position [163, 0]
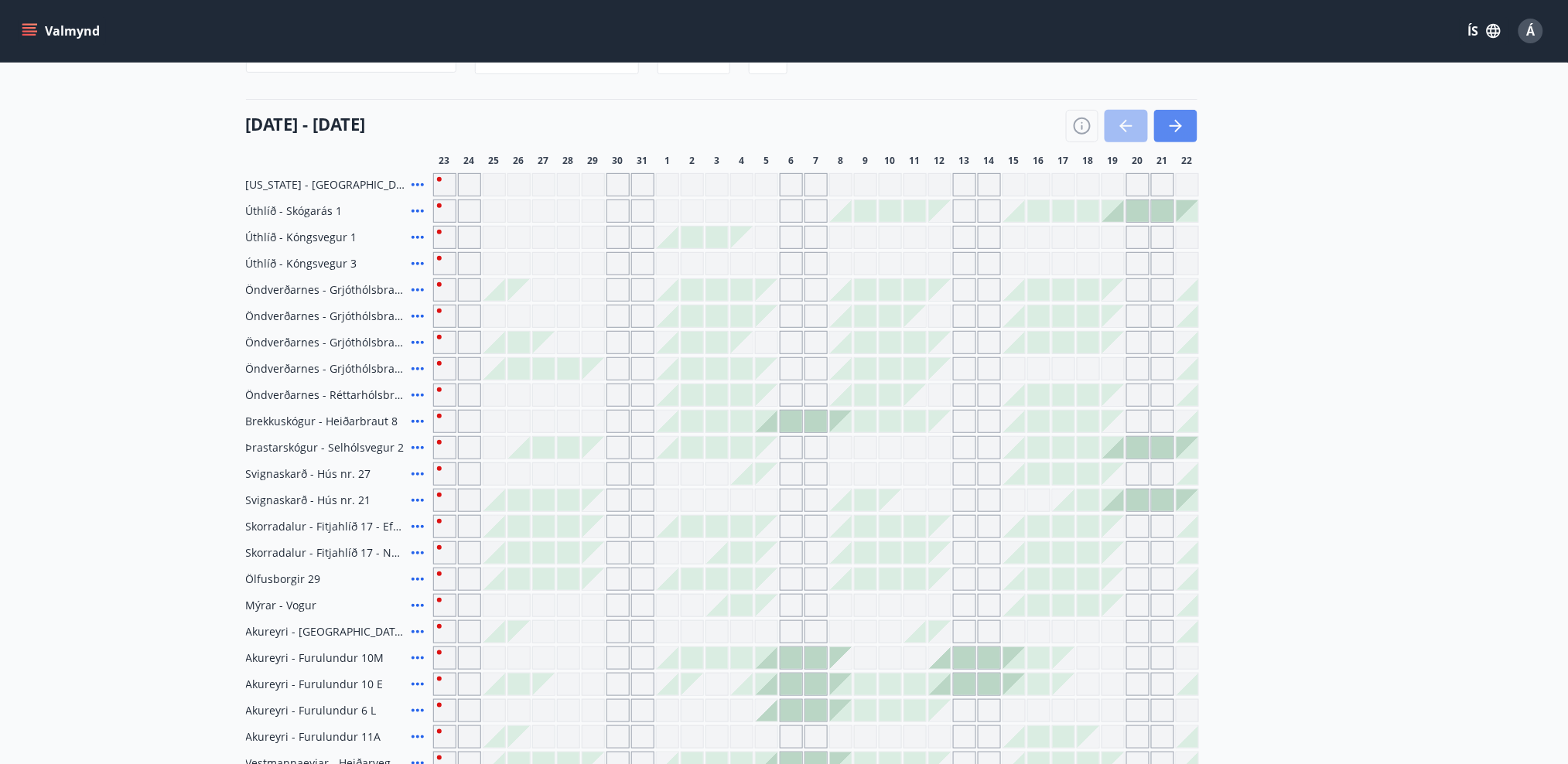
click at [1179, 137] on button "button" at bounding box center [1175, 125] width 43 height 32
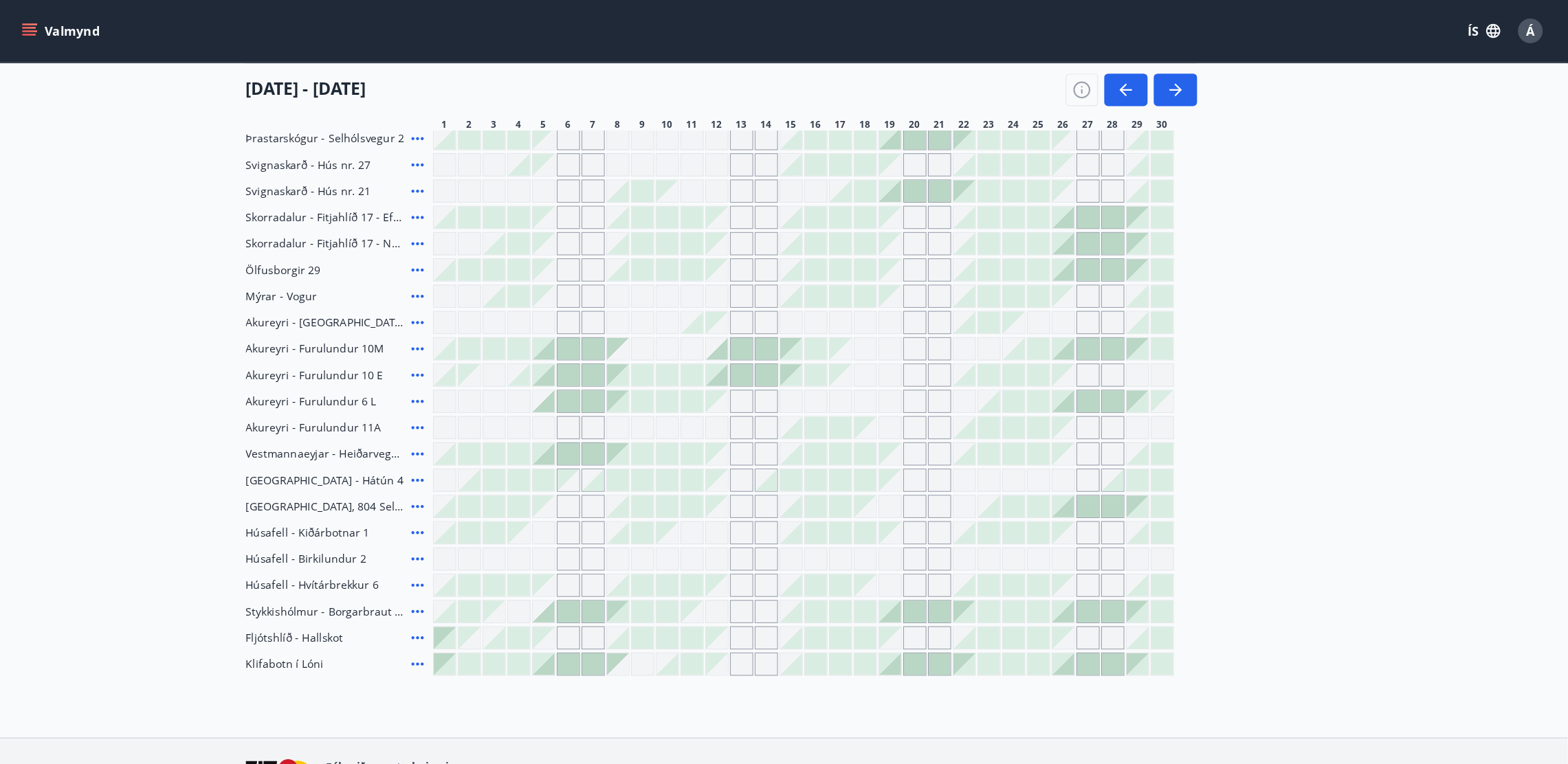
scroll to position [419, 0]
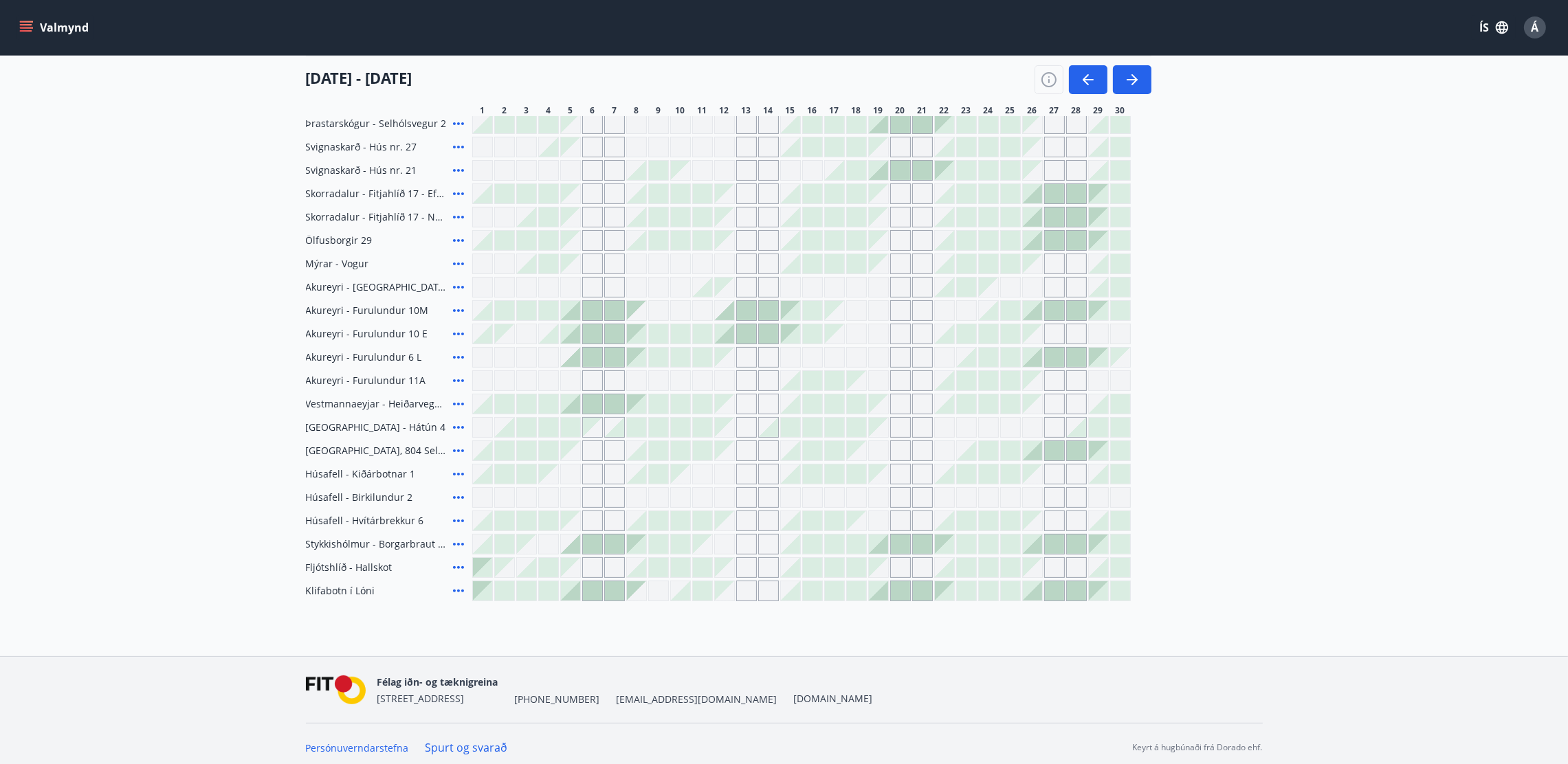
drag, startPoint x: 1345, startPoint y: 1, endPoint x: 148, endPoint y: 308, distance: 1235.7
click at [148, 308] on main "Bókunardagatal Svæði Allt Dagsetningar Veldu tímabil Svefnstæði +1 01 september…" at bounding box center [784, 118] width 1568 height 965
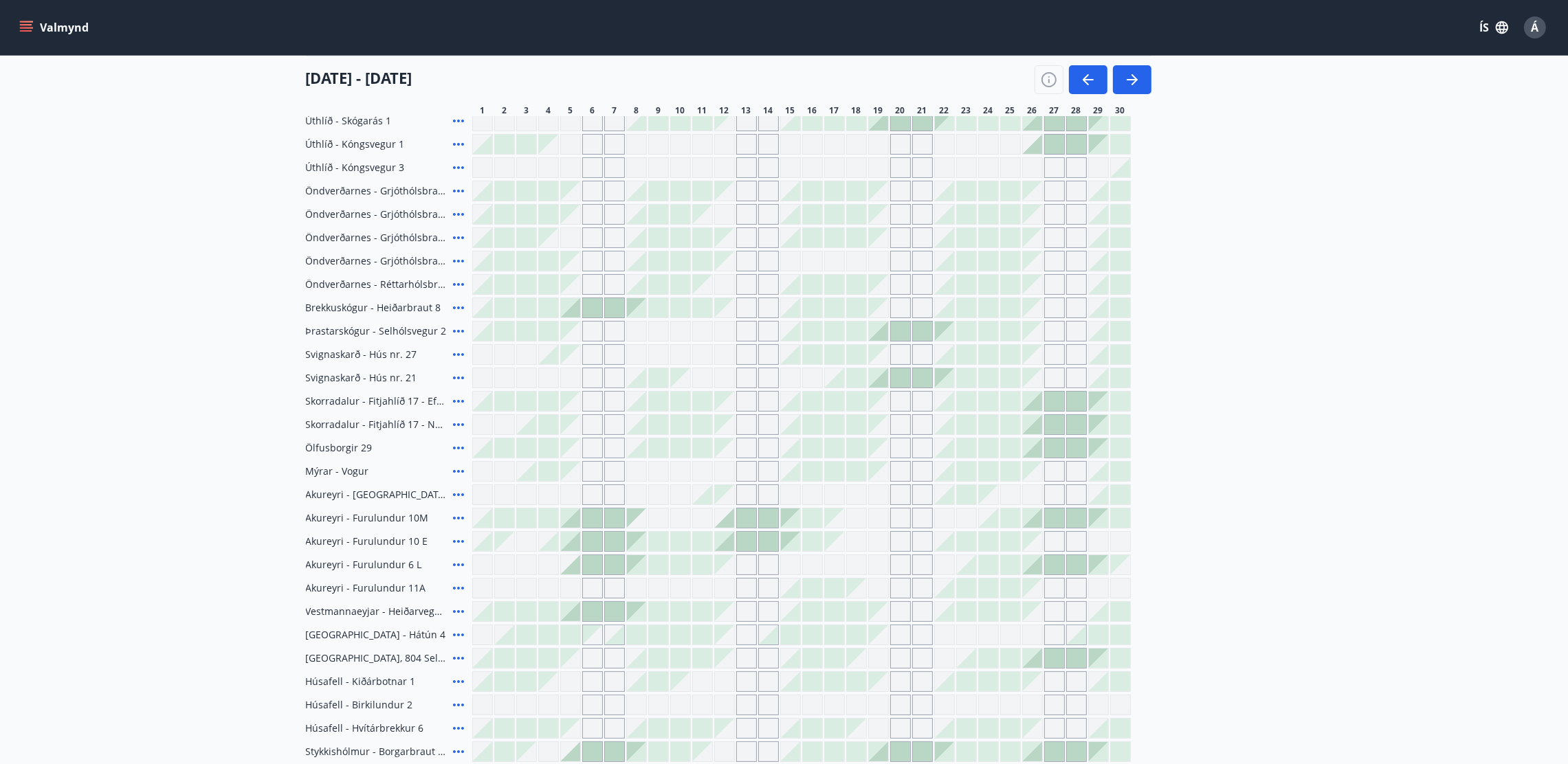
scroll to position [203, 0]
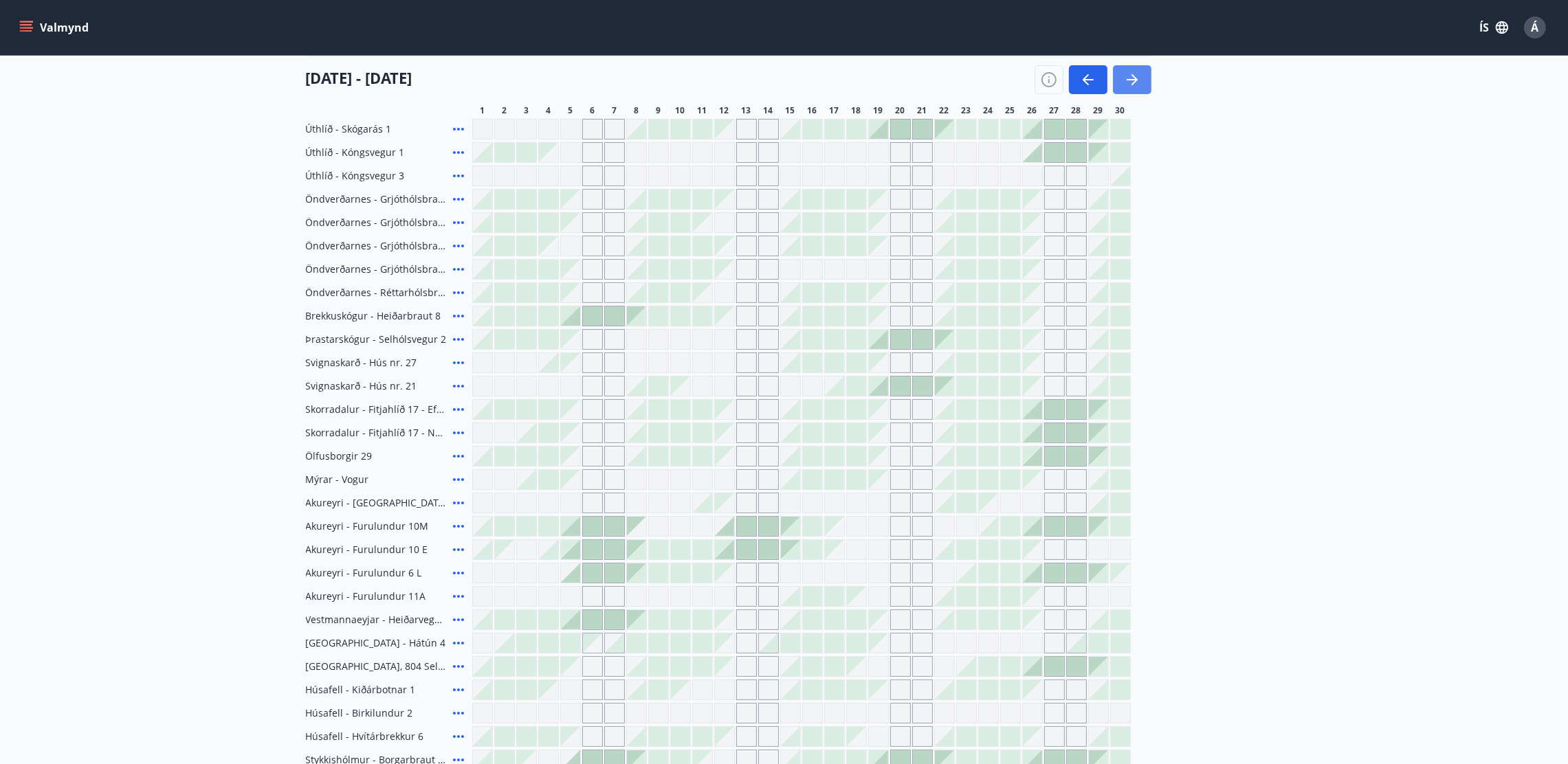
click at [1055, 72] on icon "button" at bounding box center [1132, 80] width 17 height 17
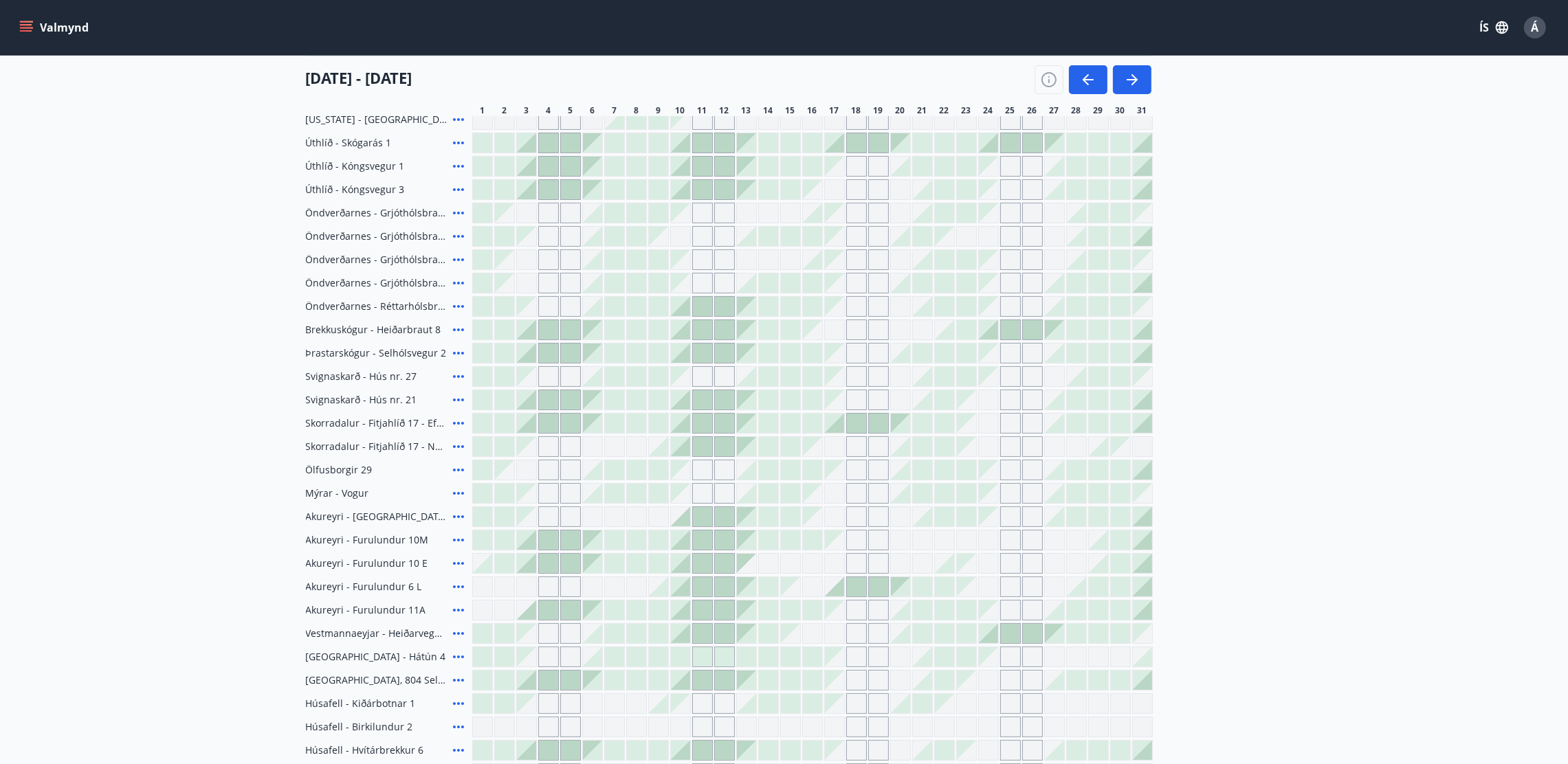
scroll to position [199, 0]
